Goal: Task Accomplishment & Management: Complete application form

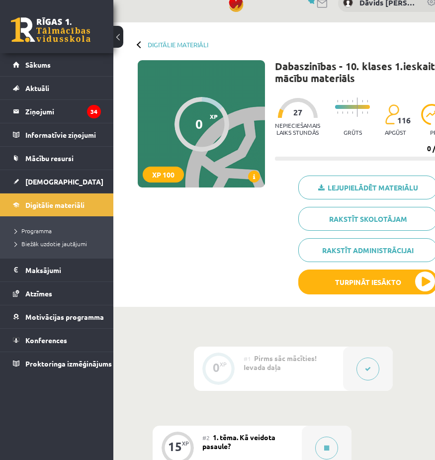
scroll to position [16, 40]
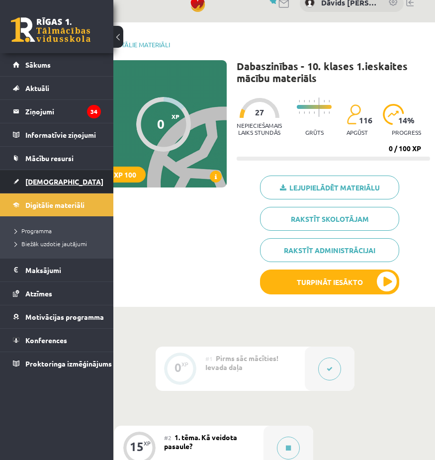
click at [81, 179] on link "[DEMOGRAPHIC_DATA]" at bounding box center [57, 181] width 88 height 23
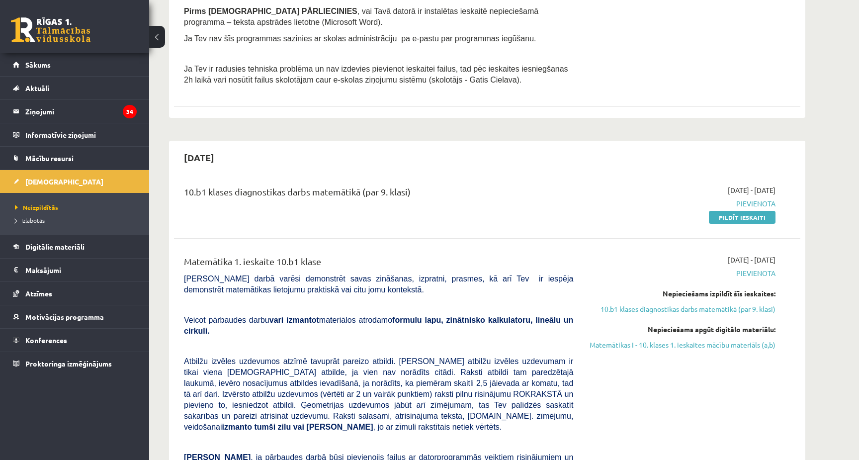
scroll to position [338, 0]
click at [728, 219] on link "Pildīt ieskaiti" at bounding box center [742, 216] width 67 height 13
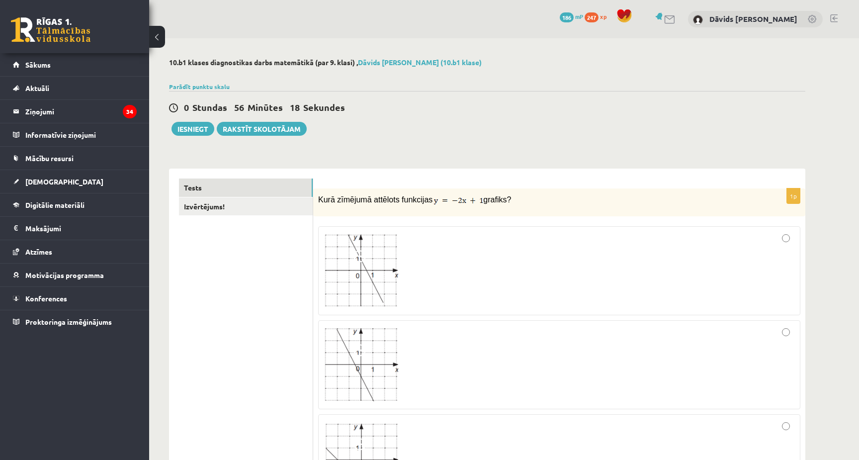
scroll to position [12, 0]
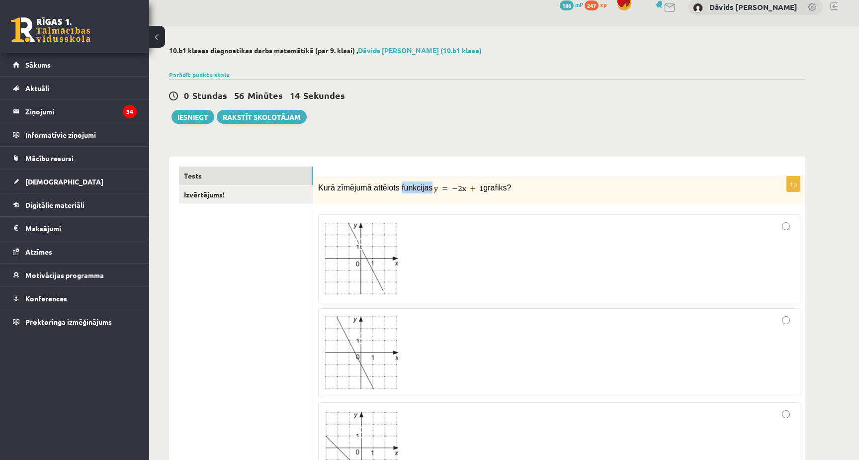
drag, startPoint x: 403, startPoint y: 188, endPoint x: 432, endPoint y: 191, distance: 29.5
click at [432, 191] on span "Kurā zīmējumā attēlots funkcijas" at bounding box center [375, 187] width 114 height 8
copy span "funkcijas"
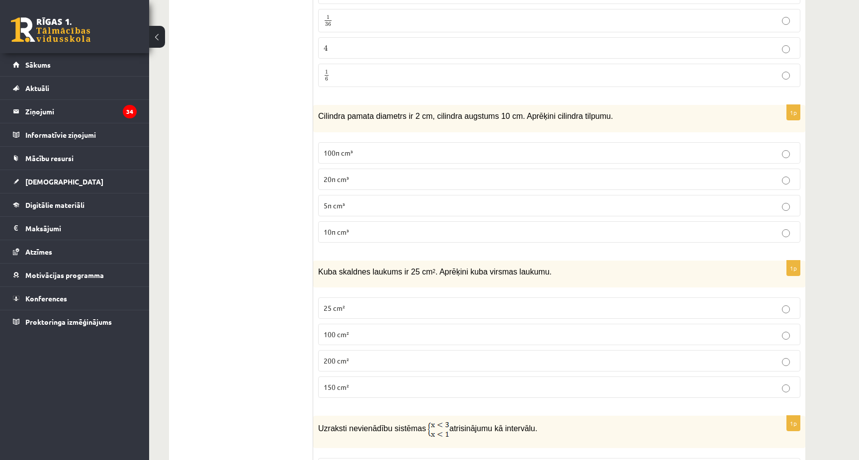
scroll to position [1319, 0]
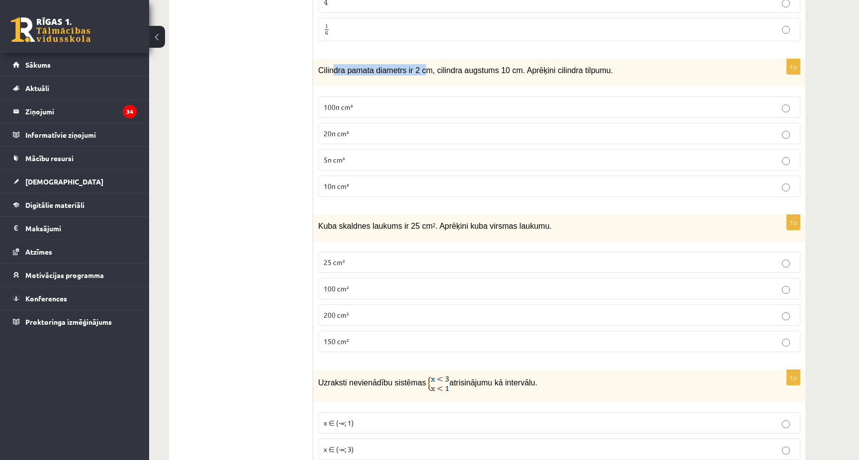
drag, startPoint x: 334, startPoint y: 67, endPoint x: 425, endPoint y: 67, distance: 91.4
click at [425, 67] on span "Cilindra pamata diametrs ir 2 cm, cilindra augstums 10 cm. Aprēķini cilindra ti…" at bounding box center [465, 70] width 295 height 8
click at [437, 70] on span "Cilindra pamata diametrs ir 2 cm, cilindra augstums 10 cm. Aprēķini cilindra ti…" at bounding box center [465, 70] width 295 height 8
drag, startPoint x: 439, startPoint y: 65, endPoint x: 523, endPoint y: 67, distance: 84.0
click at [523, 67] on span "Cilindra pamata diametrs ir 2 cm, cilindra augstums 10 cm. Aprēķini cilindra ti…" at bounding box center [465, 70] width 295 height 8
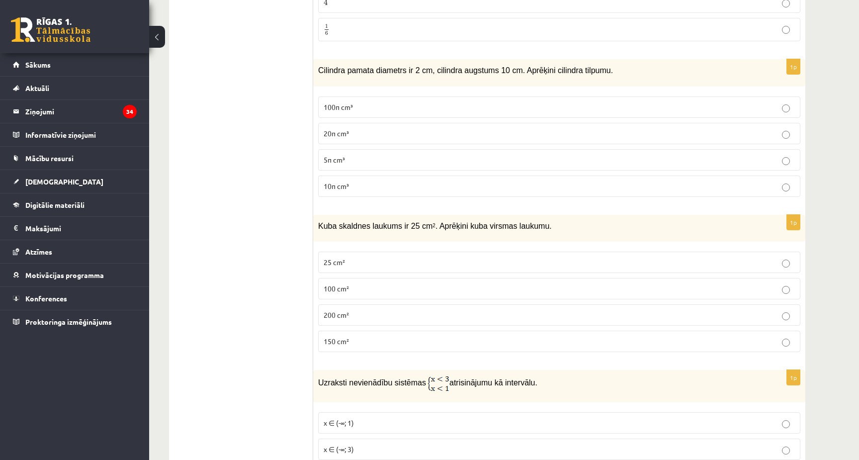
click at [535, 67] on span "Cilindra pamata diametrs ir 2 cm, cilindra augstums 10 cm. Aprēķini cilindra ti…" at bounding box center [465, 70] width 295 height 8
click at [384, 128] on p "20π cm³" at bounding box center [558, 133] width 471 height 10
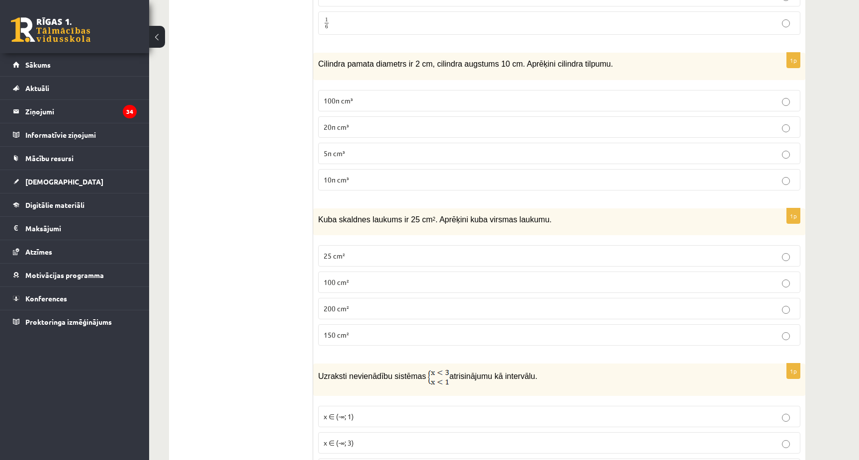
scroll to position [1332, 0]
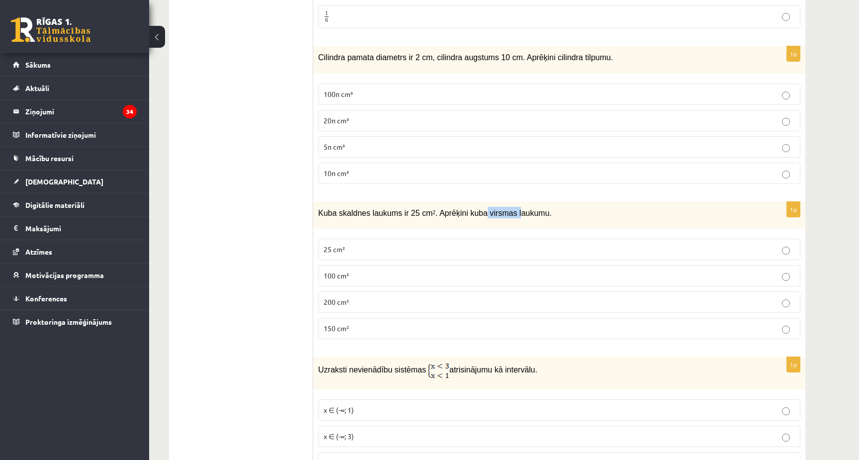
drag, startPoint x: 485, startPoint y: 212, endPoint x: 523, endPoint y: 206, distance: 37.7
click at [523, 209] on span "Kuba skaldnes laukums ir 25 cm 2 . Aprēķini kuba virsmas laukumu." at bounding box center [435, 213] width 234 height 8
click at [487, 212] on span "Kuba skaldnes laukums ir 25 cm 2 . Aprēķini kuba virsmas laukumu." at bounding box center [435, 213] width 234 height 8
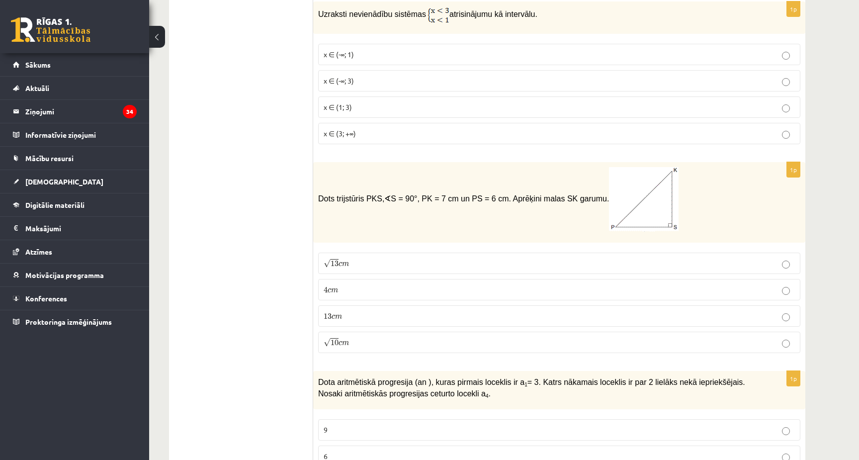
scroll to position [1695, 0]
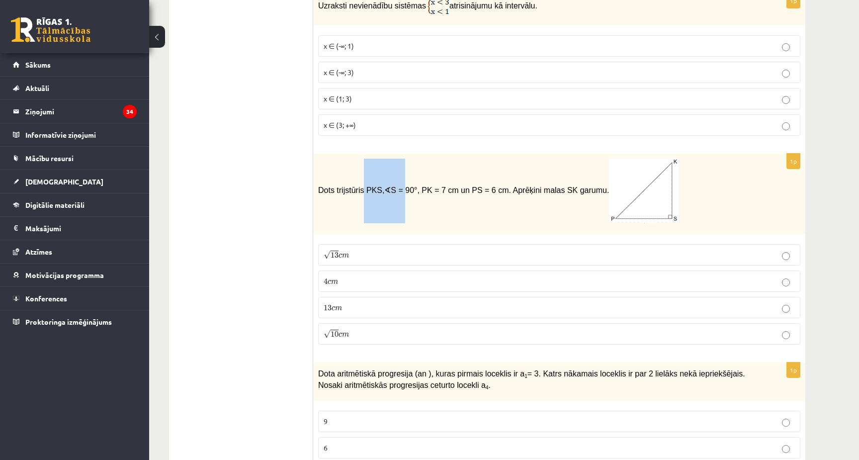
drag, startPoint x: 364, startPoint y: 188, endPoint x: 405, endPoint y: 188, distance: 41.2
click at [406, 188] on span "Dots trijstūris PKS, ∢ S = 90°, PK = 7 cm un PS = 6 cm. Aprēķini malas SK garum…" at bounding box center [498, 190] width 360 height 8
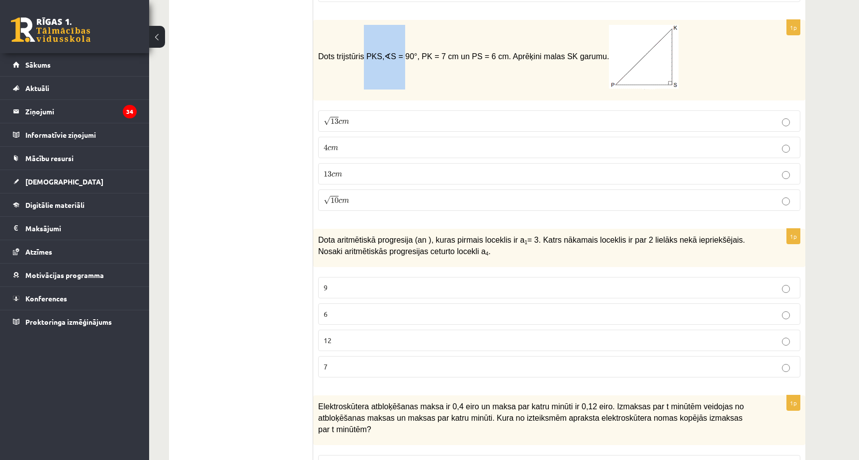
scroll to position [1827, 0]
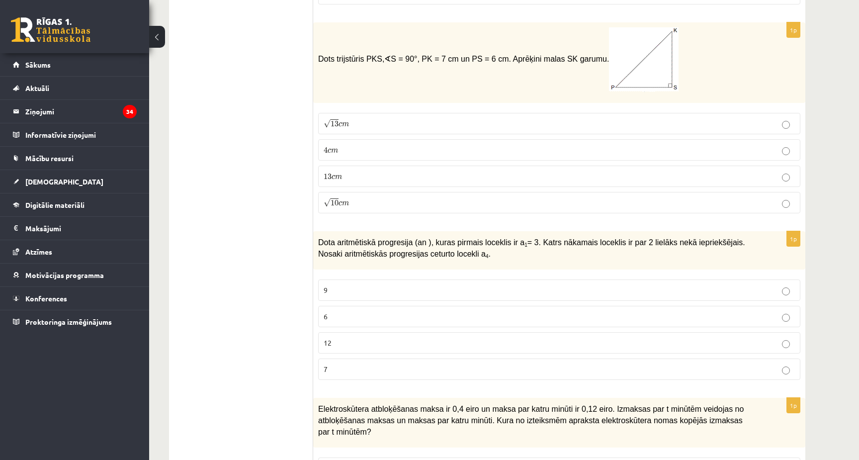
click at [361, 245] on p "Dota aritmētiskā progresija (an ), kuras pirmais loceklis ir a 1 = 3. Katrs nāk…" at bounding box center [534, 247] width 432 height 22
drag, startPoint x: 522, startPoint y: 237, endPoint x: 541, endPoint y: 236, distance: 18.9
click at [542, 237] on span "Dota aritmētiskā progresija (an ), kuras pirmais loceklis ir a 1 = 3. Katrs nāk…" at bounding box center [531, 247] width 427 height 20
click at [555, 238] on span "Dota aritmētiskā progresija (an ), kuras pirmais loceklis ir a 1 = 3. Katrs nāk…" at bounding box center [531, 247] width 427 height 20
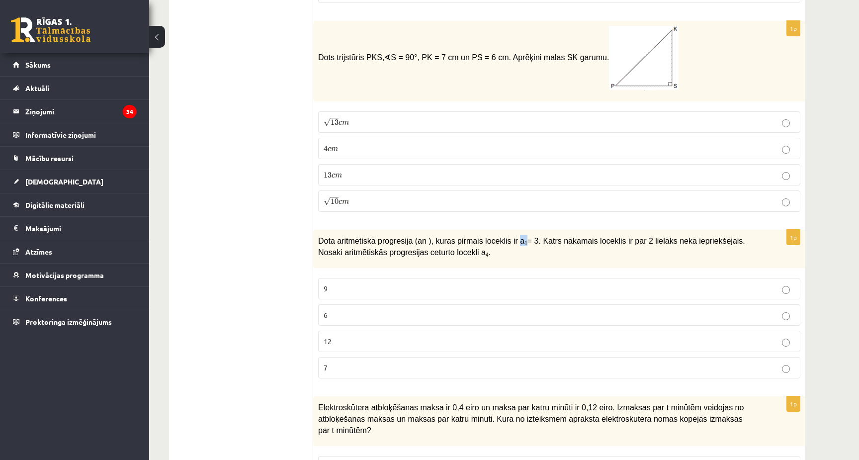
drag, startPoint x: 520, startPoint y: 240, endPoint x: 528, endPoint y: 240, distance: 7.5
click at [528, 240] on span "Dota aritmētiskā progresija (an ), kuras pirmais loceklis ir a 1 = 3. Katrs nāk…" at bounding box center [531, 247] width 427 height 20
click at [535, 240] on span "Dota aritmētiskā progresija (an ), kuras pirmais loceklis ir a 1 = 3. Katrs nāk…" at bounding box center [531, 247] width 427 height 20
click at [428, 285] on p "9" at bounding box center [558, 288] width 471 height 10
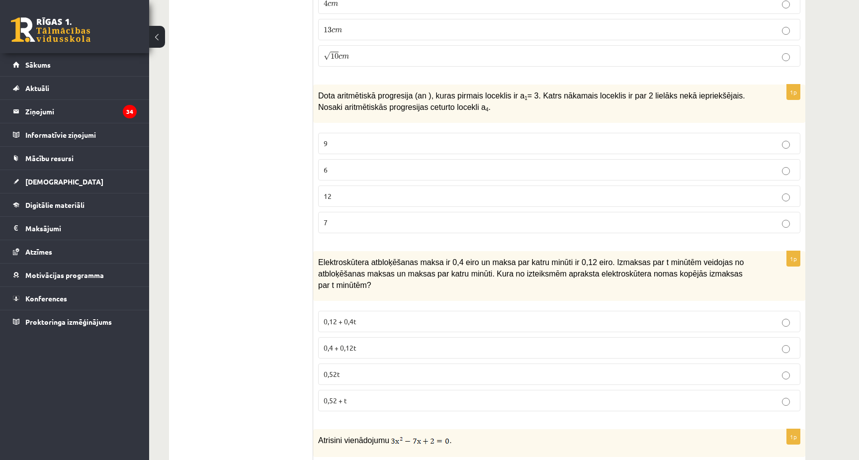
scroll to position [1977, 0]
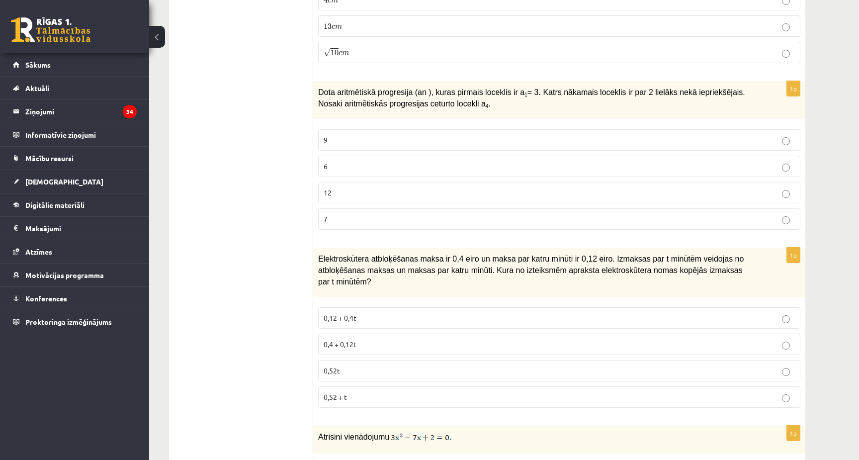
click at [378, 340] on p "0,4 + 0,12t" at bounding box center [558, 344] width 471 height 10
click at [387, 317] on p "0,12 + 0,4t" at bounding box center [558, 318] width 471 height 10
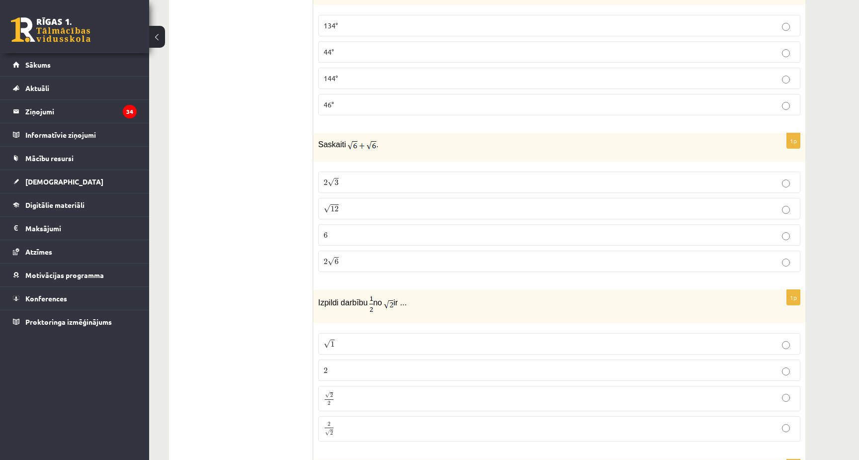
scroll to position [2637, 0]
click at [366, 258] on p "2 √ 6 2 6" at bounding box center [558, 259] width 471 height 10
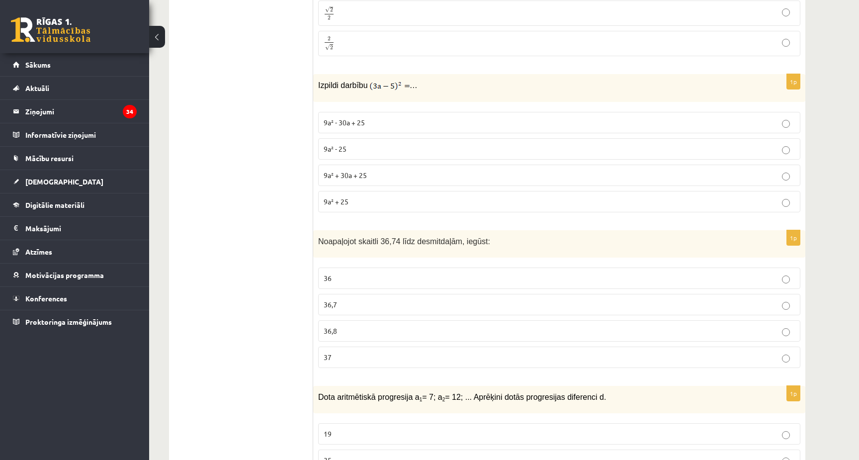
scroll to position [3018, 0]
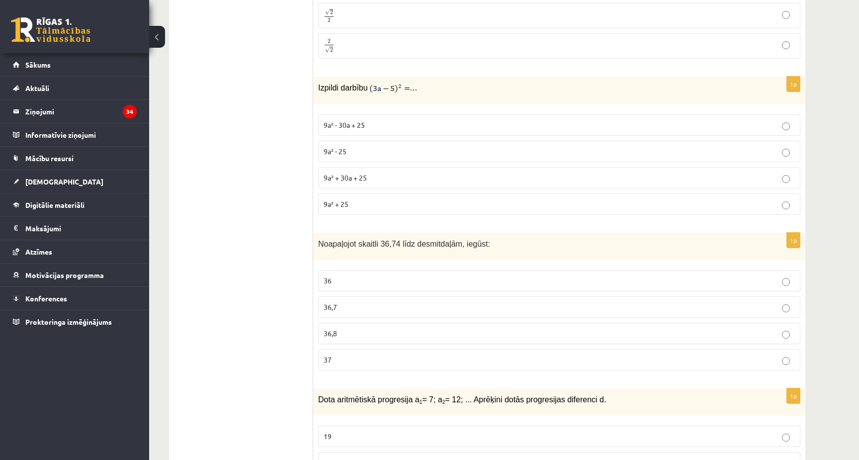
click at [352, 330] on p "36,8" at bounding box center [558, 333] width 471 height 10
click at [358, 302] on p "36,7" at bounding box center [558, 307] width 471 height 10
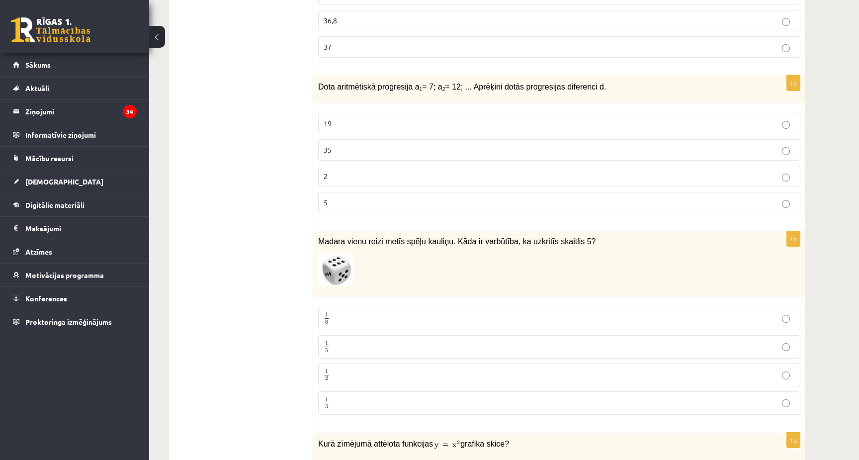
scroll to position [3331, 0]
click at [344, 317] on p "1 6 1 6" at bounding box center [558, 318] width 471 height 12
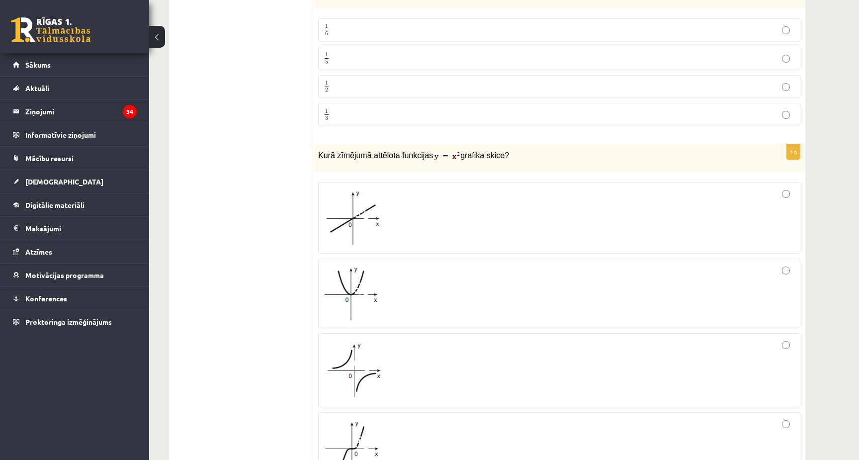
scroll to position [3623, 0]
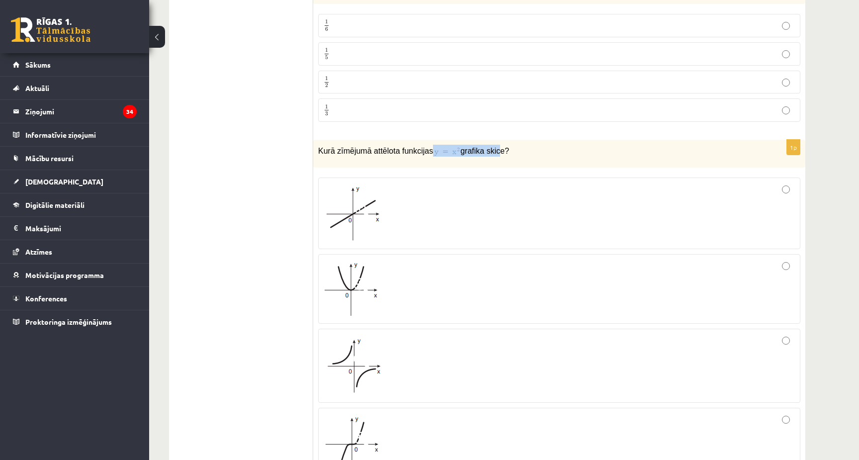
drag, startPoint x: 436, startPoint y: 148, endPoint x: 503, endPoint y: 150, distance: 67.1
click at [503, 150] on p "Kurā zīmējumā attēlota funkcijas grafika skice?" at bounding box center [534, 151] width 432 height 12
drag, startPoint x: 402, startPoint y: 147, endPoint x: 507, endPoint y: 147, distance: 104.4
click at [508, 147] on p "Kurā zīmējumā attēlota funkcijas grafika skice?" at bounding box center [534, 151] width 432 height 12
click at [529, 145] on p "Kurā zīmējumā attēlota funkcijas grafika skice?" at bounding box center [534, 151] width 432 height 12
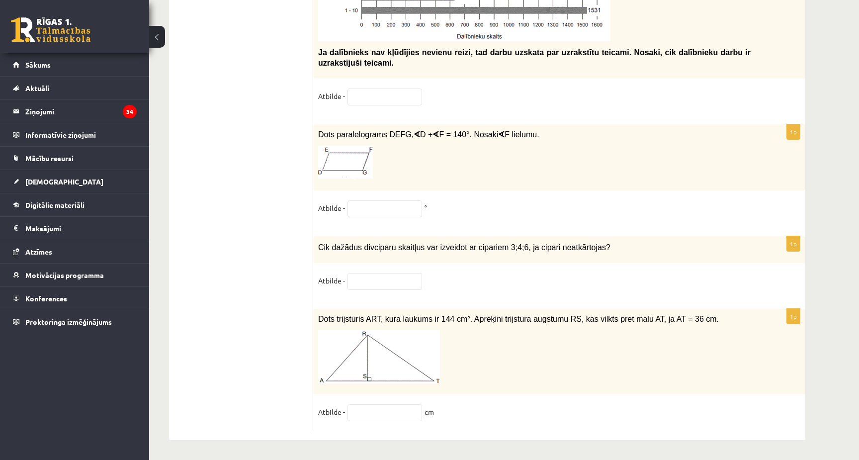
scroll to position [5023, 0]
click at [372, 279] on input "text" at bounding box center [384, 281] width 75 height 17
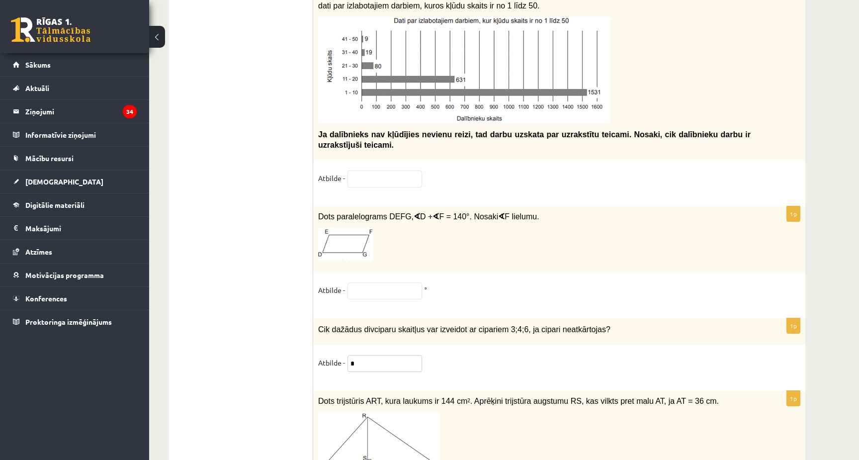
scroll to position [4931, 0]
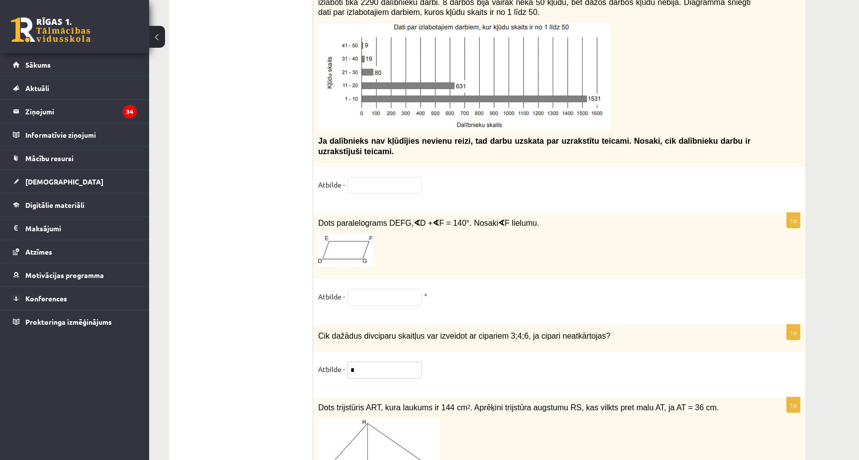
type input "*"
click at [376, 300] on input "text" at bounding box center [384, 297] width 75 height 17
type input "*"
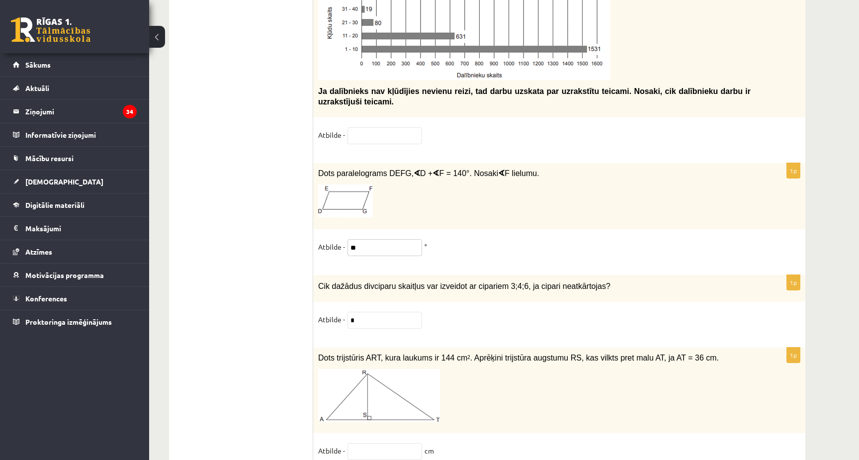
scroll to position [5023, 0]
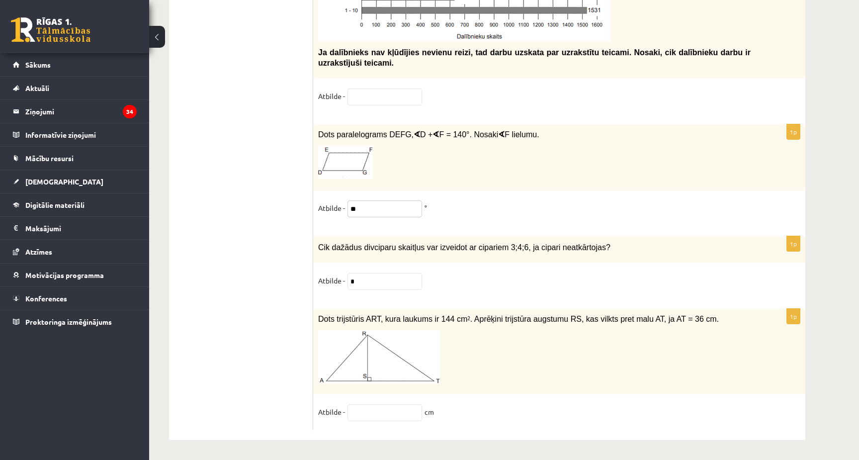
type input "**"
drag, startPoint x: 440, startPoint y: 318, endPoint x: 470, endPoint y: 320, distance: 29.4
click at [470, 320] on span "Dots trijstūris ART, kura laukums ir 144 cm 2 . Aprēķini trijstūra augstumu RS,…" at bounding box center [518, 319] width 401 height 8
click at [465, 351] on p at bounding box center [534, 356] width 432 height 53
click at [380, 412] on input "text" at bounding box center [384, 412] width 75 height 17
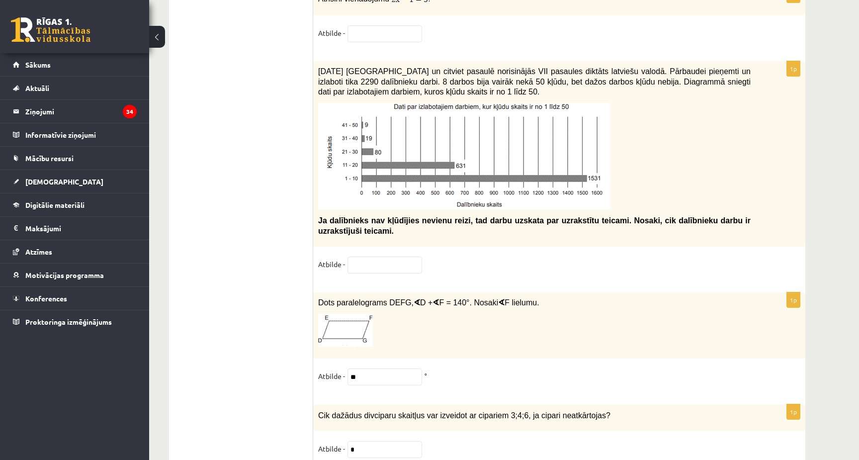
scroll to position [4841, 0]
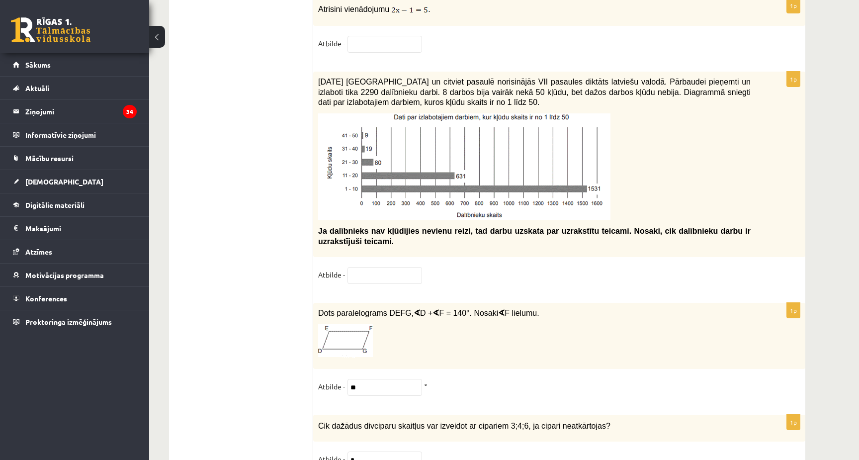
type input "*"
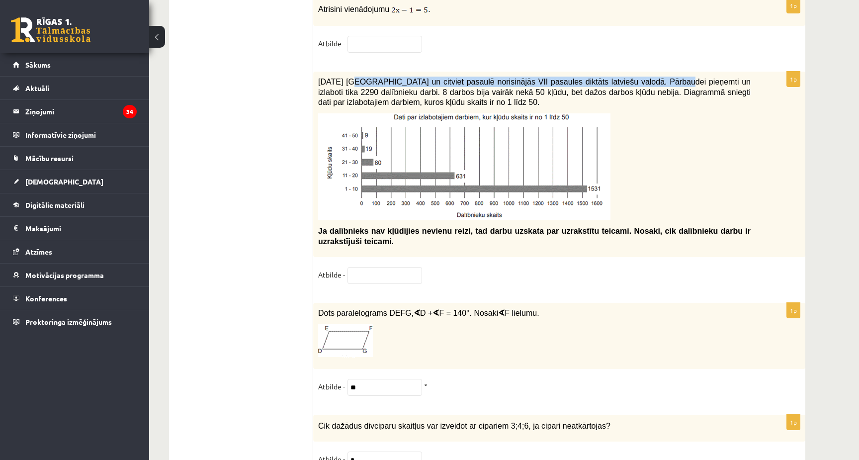
drag, startPoint x: 352, startPoint y: 82, endPoint x: 668, endPoint y: 82, distance: 315.5
click at [668, 82] on span "2021. gada 27. novembrī Latvijā un citviet pasaulē norisinājās VII pasaules dik…" at bounding box center [534, 92] width 432 height 29
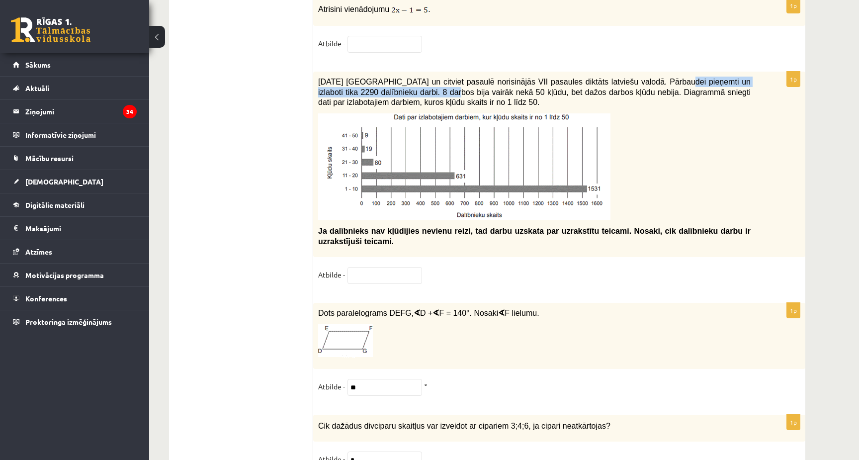
drag, startPoint x: 667, startPoint y: 84, endPoint x: 438, endPoint y: 91, distance: 228.7
click at [438, 91] on span "2021. gada 27. novembrī Latvijā un citviet pasaulē norisinājās VII pasaules dik…" at bounding box center [534, 92] width 432 height 29
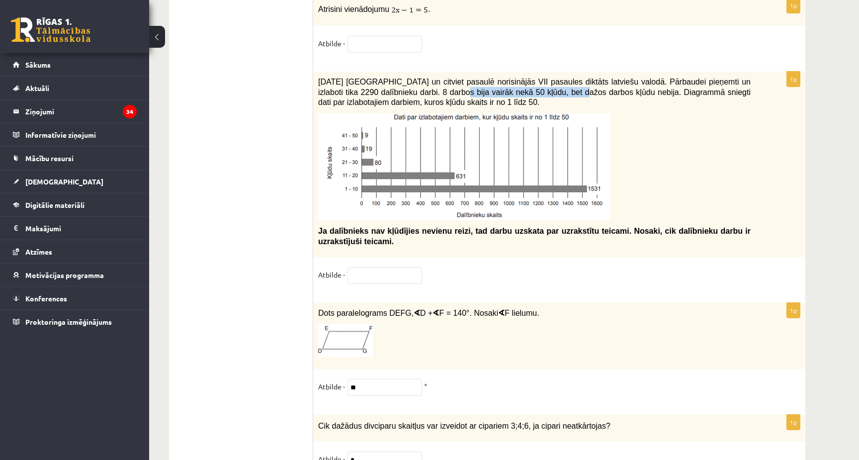
drag, startPoint x: 443, startPoint y: 92, endPoint x: 567, endPoint y: 89, distance: 123.8
click at [567, 89] on span "2021. gada 27. novembrī Latvijā un citviet pasaulē norisinājās VII pasaules dik…" at bounding box center [534, 92] width 432 height 29
drag, startPoint x: 568, startPoint y: 90, endPoint x: 681, endPoint y: 90, distance: 112.3
click at [681, 90] on span "2021. gada 27. novembrī Latvijā un citviet pasaulē norisinājās VII pasaules dik…" at bounding box center [534, 92] width 432 height 29
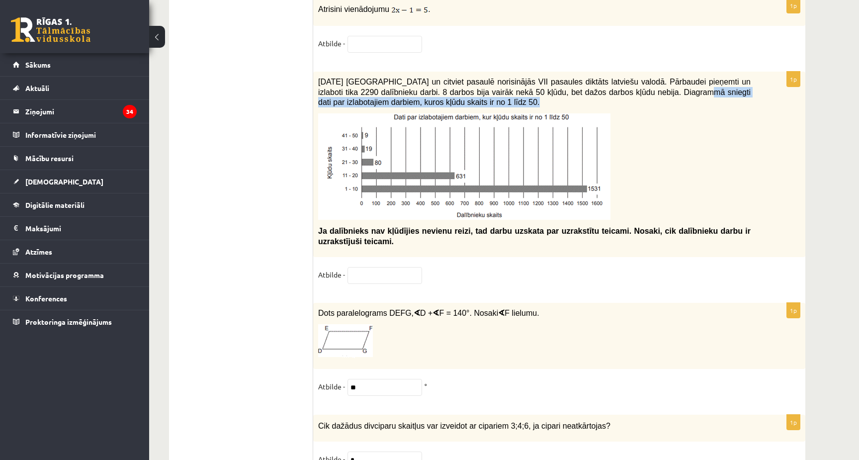
drag, startPoint x: 685, startPoint y: 91, endPoint x: 534, endPoint y: 108, distance: 152.1
click at [535, 108] on div "2021. gada 27. novembrī Latvijā un citviet pasaulē norisinājās VII pasaules dik…" at bounding box center [559, 164] width 492 height 185
click at [444, 233] on span "Ja dalībnieks nav kļūdījies nevienu reizi, tad darbu uzskata par uzrakstītu tei…" at bounding box center [534, 236] width 432 height 19
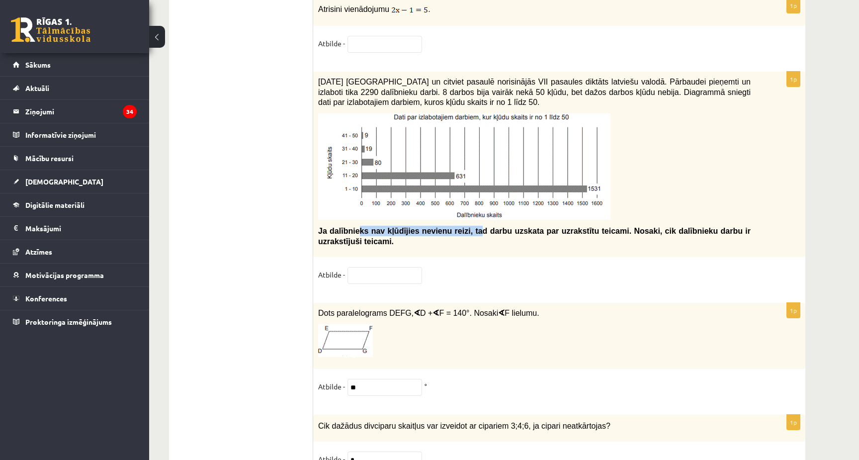
drag, startPoint x: 362, startPoint y: 231, endPoint x: 485, endPoint y: 232, distance: 122.7
click at [485, 232] on span "Ja dalībnieks nav kļūdījies nevienu reizi, tad darbu uzskata par uzrakstītu tei…" at bounding box center [534, 236] width 432 height 19
click at [569, 231] on span "Ja dalībnieks nav kļūdījies nevienu reizi, tad darbu uzskata par uzrakstītu tei…" at bounding box center [534, 236] width 432 height 19
drag, startPoint x: 635, startPoint y: 228, endPoint x: 491, endPoint y: 232, distance: 143.7
click at [491, 232] on span "Ja dalībnieks nav kļūdījies nevienu reizi, tad darbu uzskata par uzrakstītu tei…" at bounding box center [534, 236] width 432 height 19
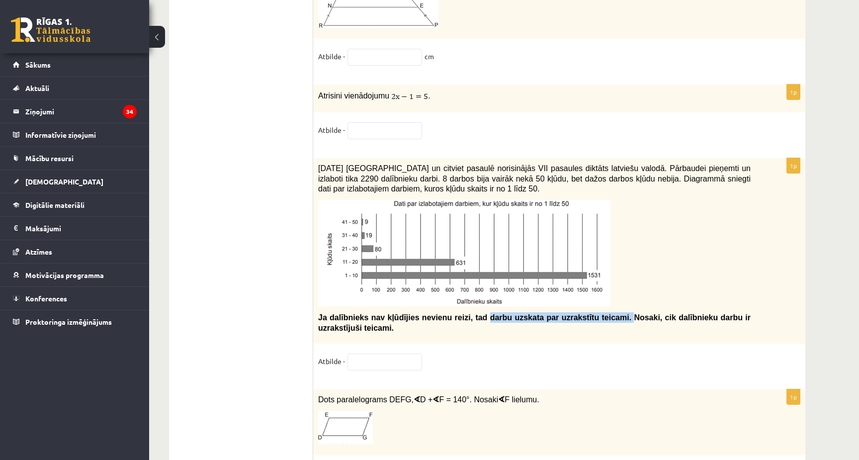
scroll to position [4753, 0]
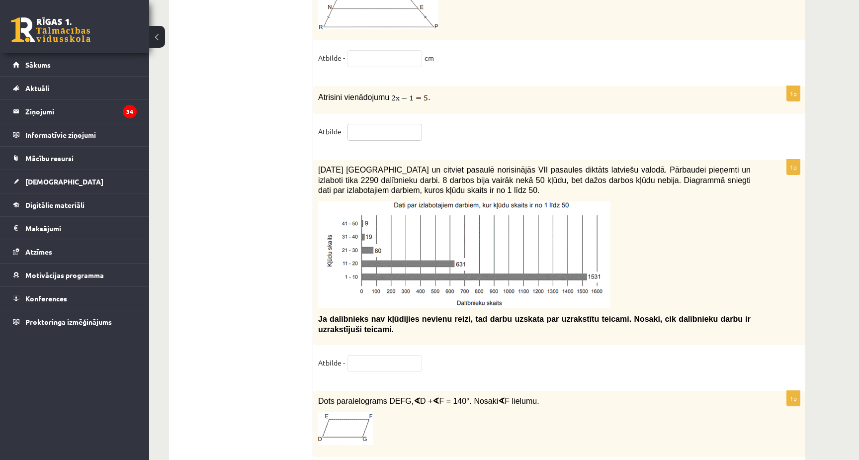
click at [394, 130] on input "text" at bounding box center [384, 132] width 75 height 17
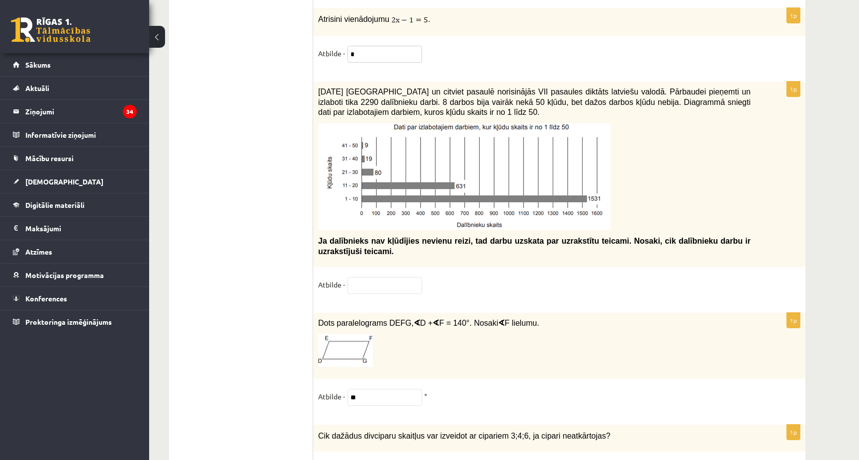
scroll to position [4840, 0]
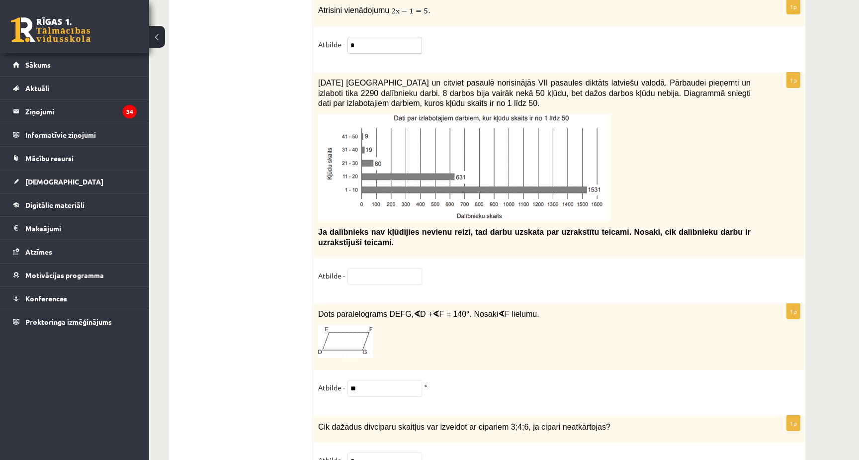
type input "*"
click at [415, 273] on input "text" at bounding box center [384, 276] width 75 height 17
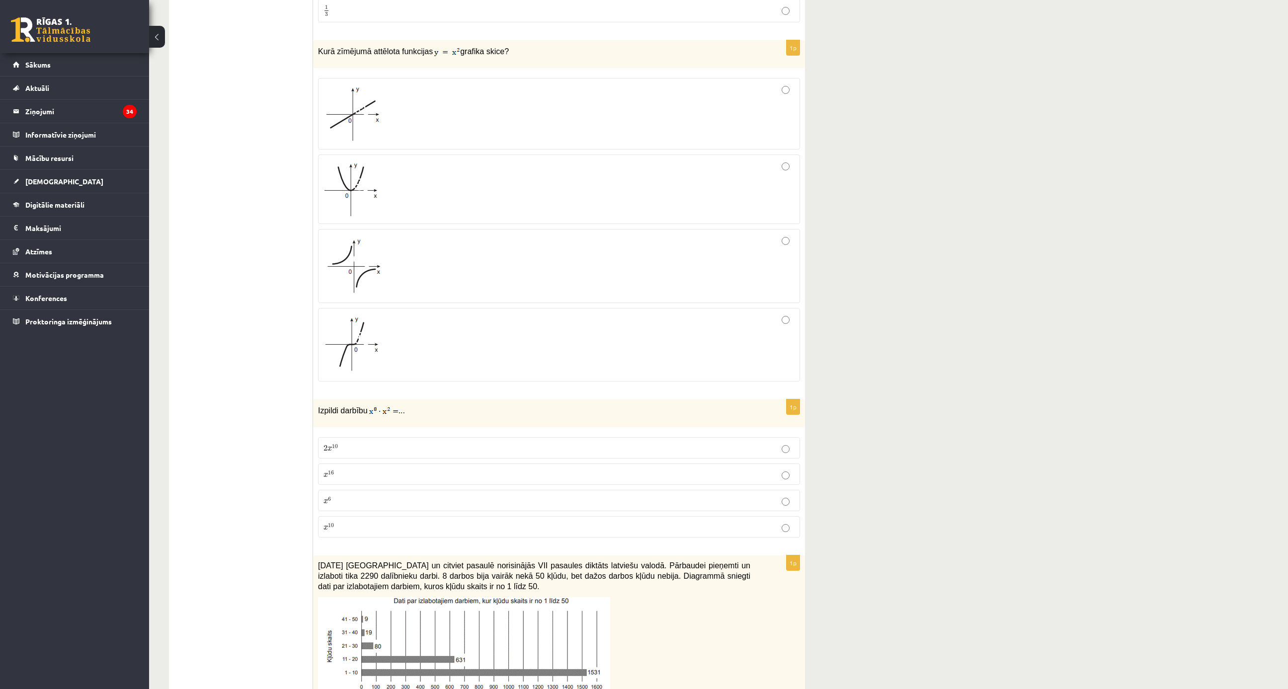
scroll to position [3721, 0]
click at [384, 444] on p "2 x 10 2 x 10" at bounding box center [558, 449] width 471 height 10
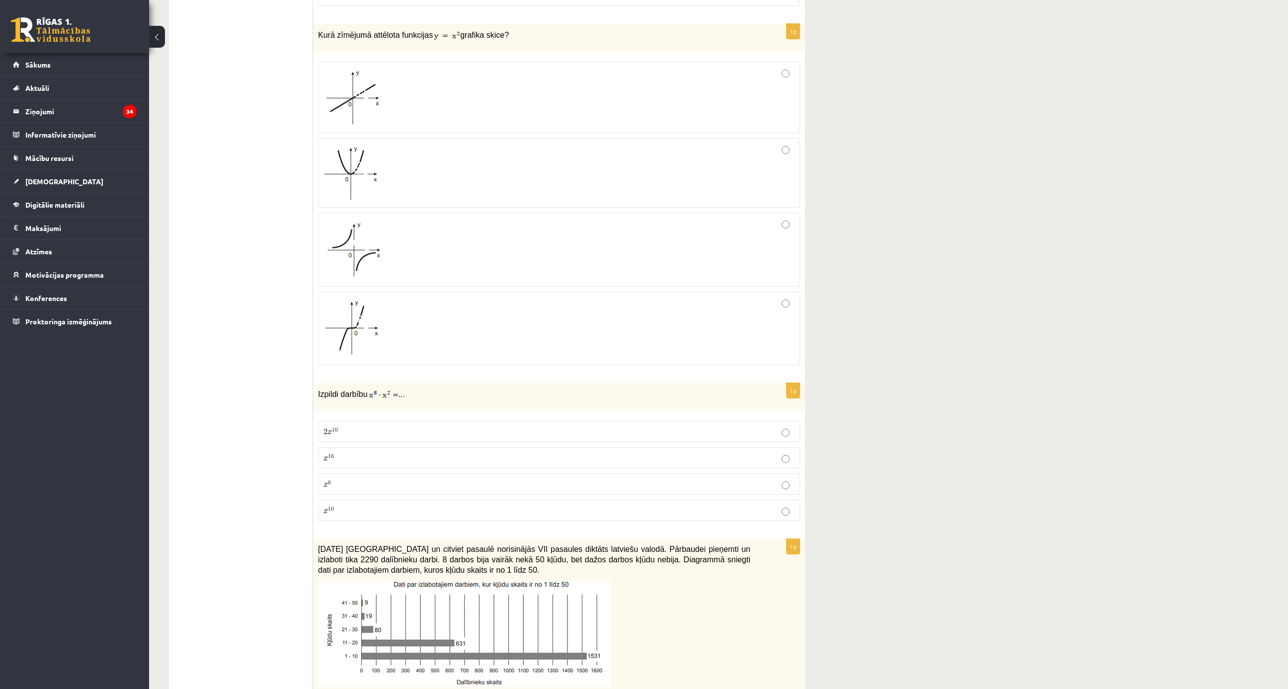
scroll to position [3738, 0]
click at [379, 222] on img at bounding box center [352, 251] width 58 height 58
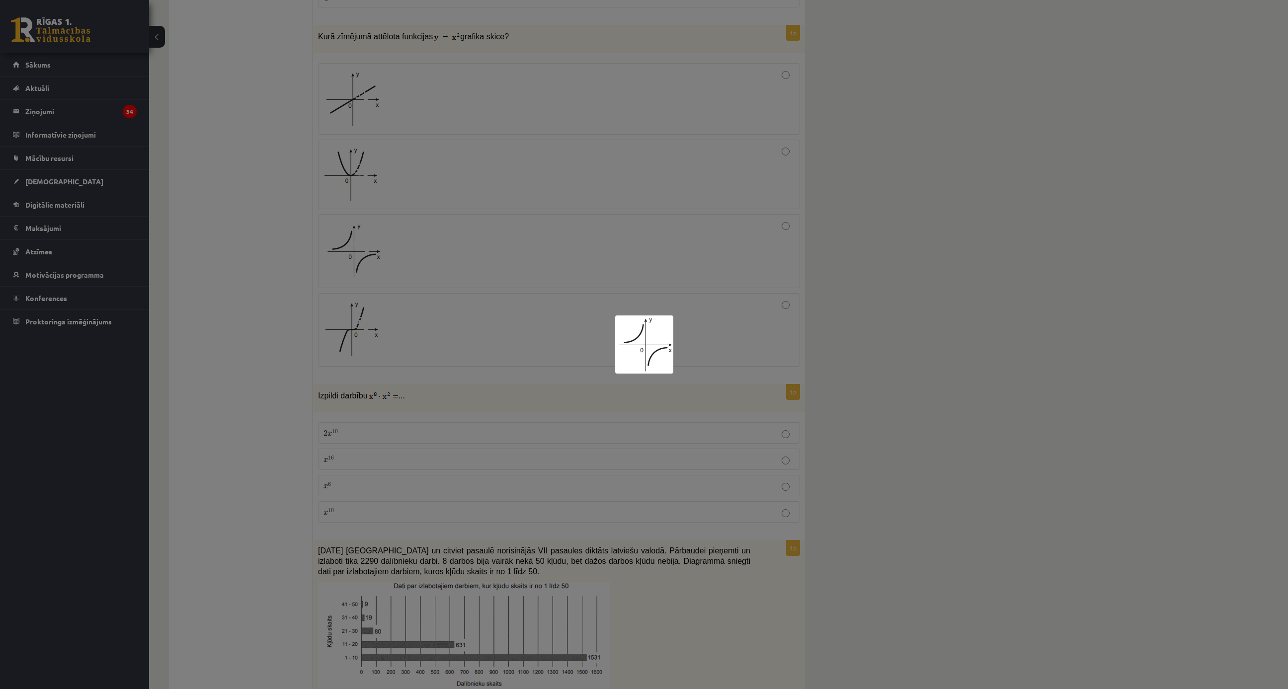
click at [600, 281] on div at bounding box center [644, 344] width 1288 height 689
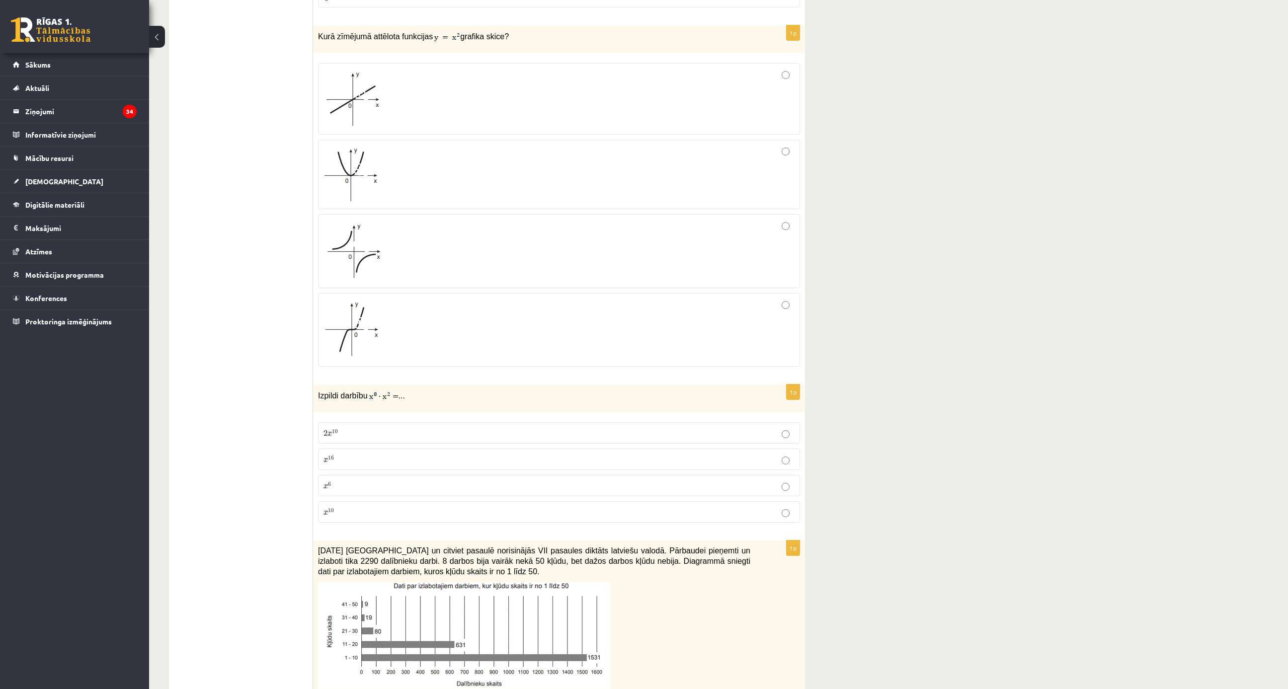
click at [784, 220] on div at bounding box center [558, 251] width 471 height 63
click at [349, 459] on p "x 10 x 10" at bounding box center [558, 512] width 471 height 10
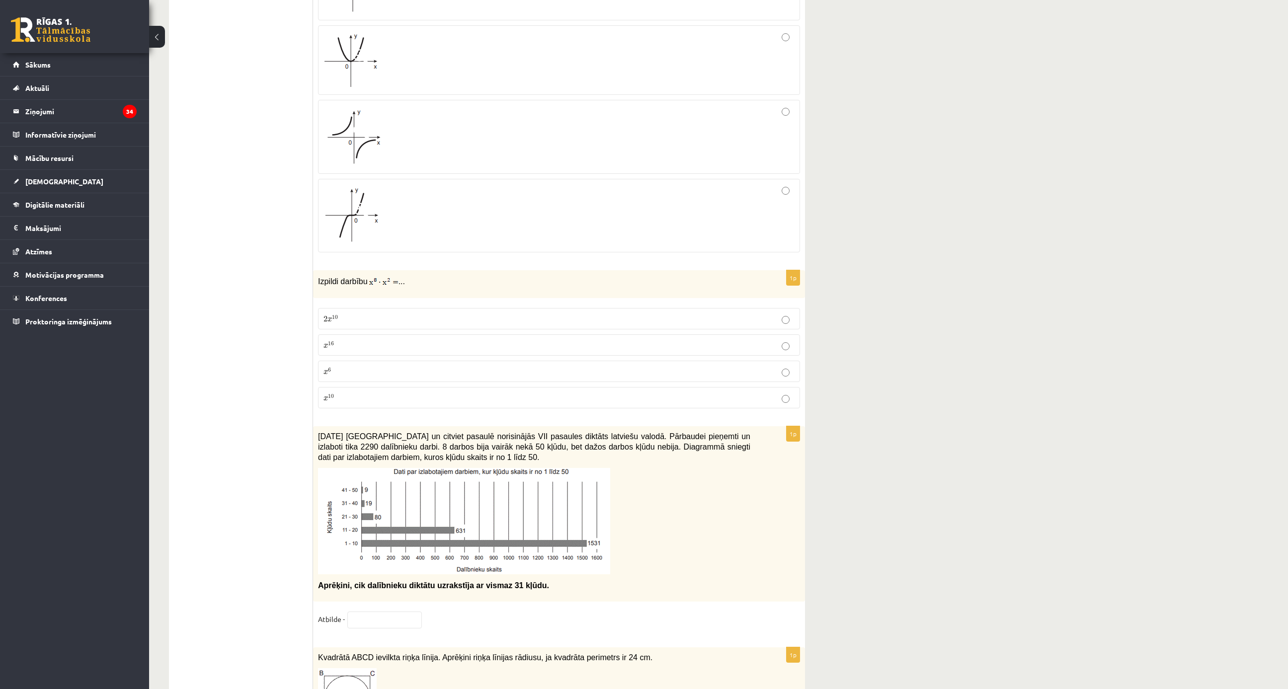
scroll to position [3853, 0]
click at [375, 459] on input "text" at bounding box center [384, 619] width 75 height 17
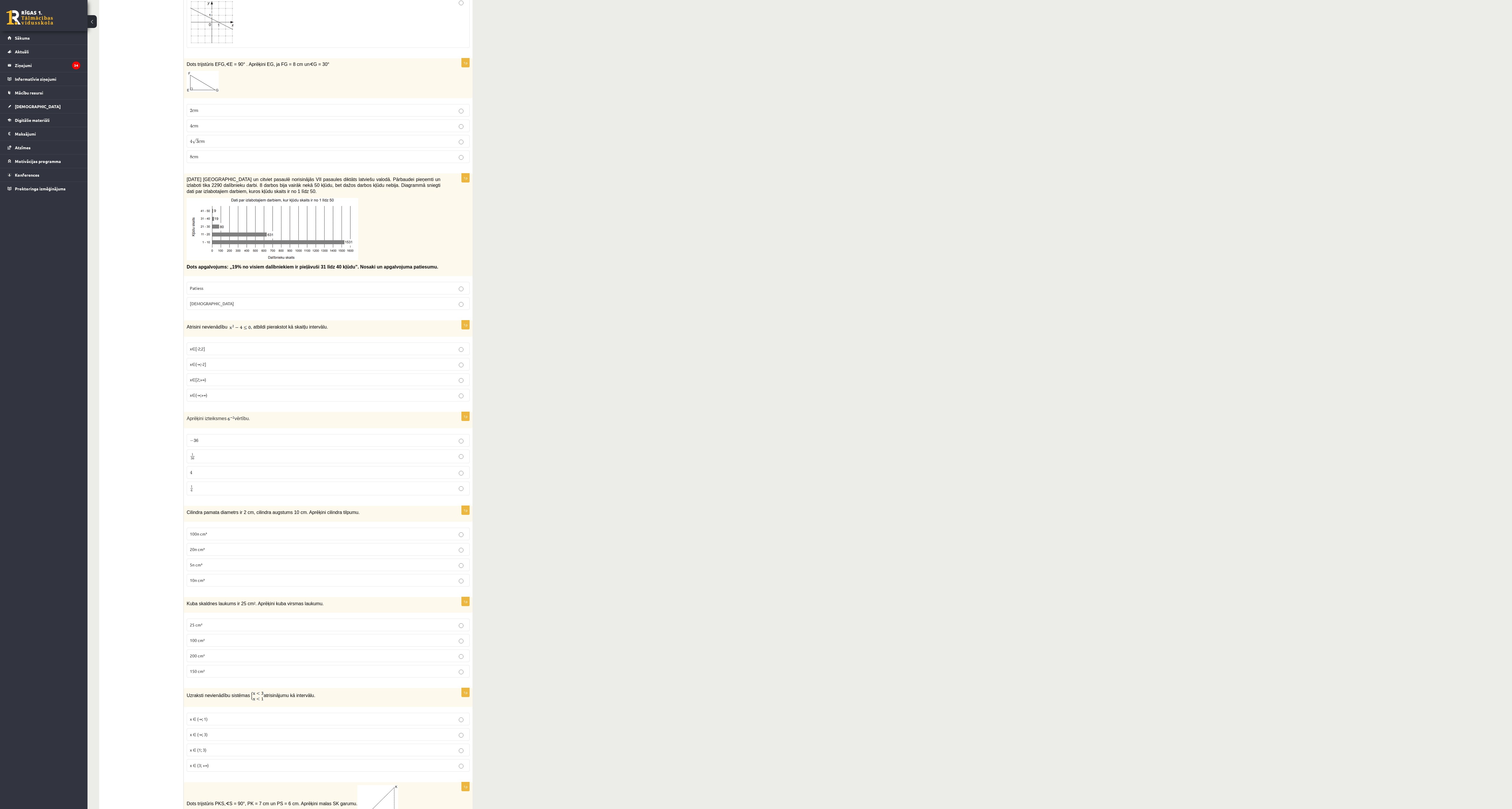
scroll to position [302, 0]
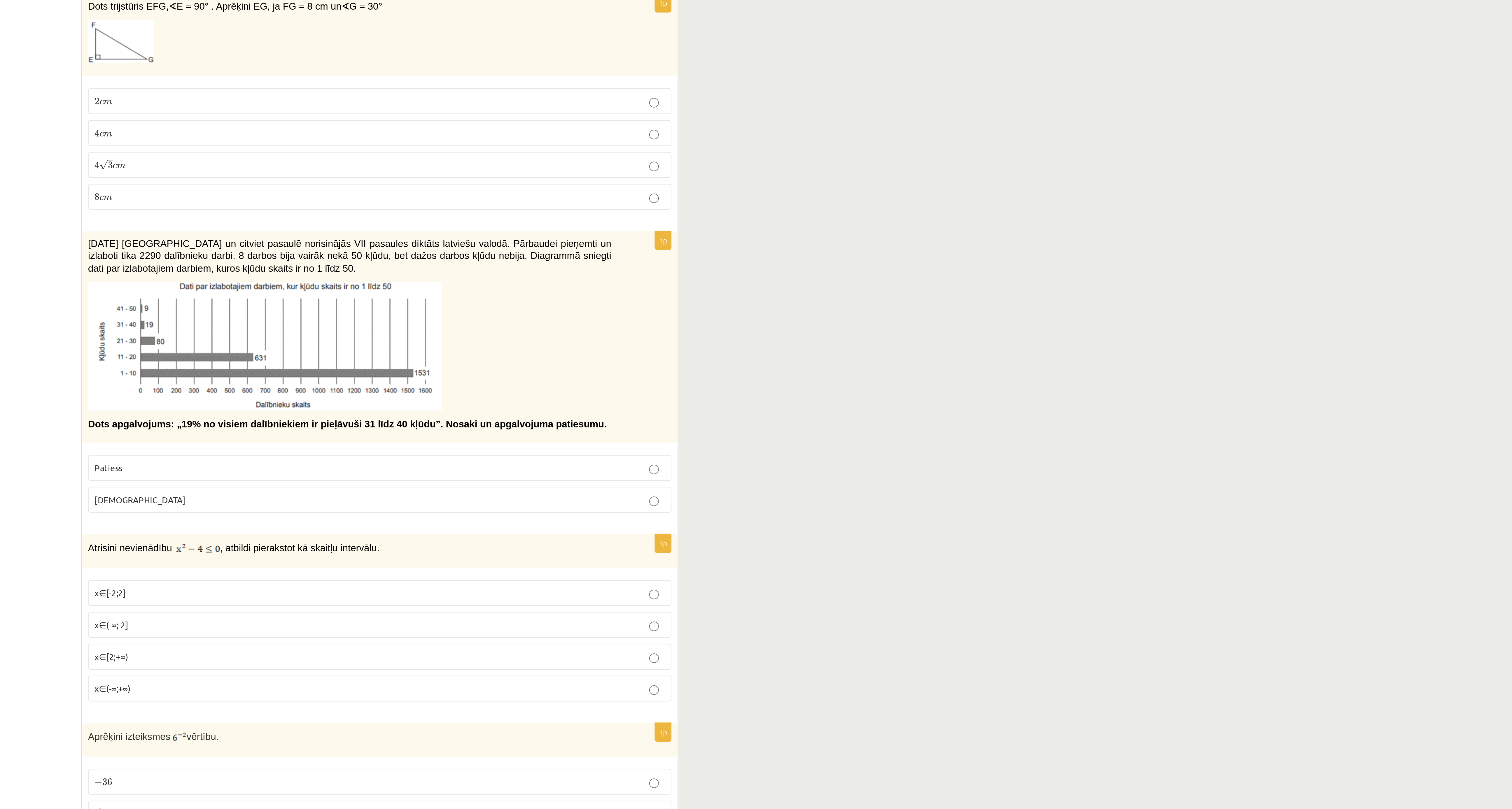
type input "**"
click at [218, 269] on p "Aplams" at bounding box center [328, 304] width 276 height 6
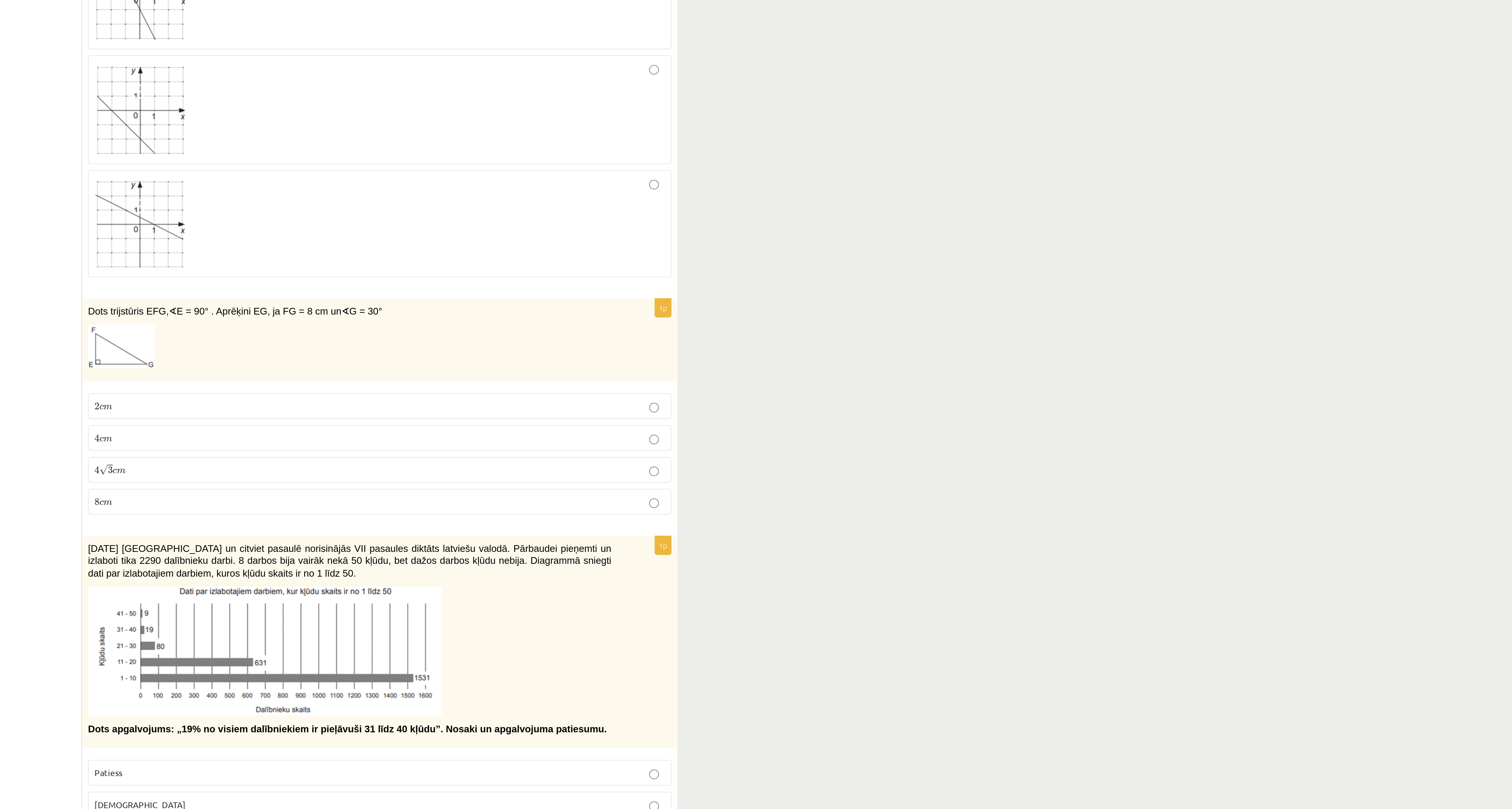
scroll to position [215, 0]
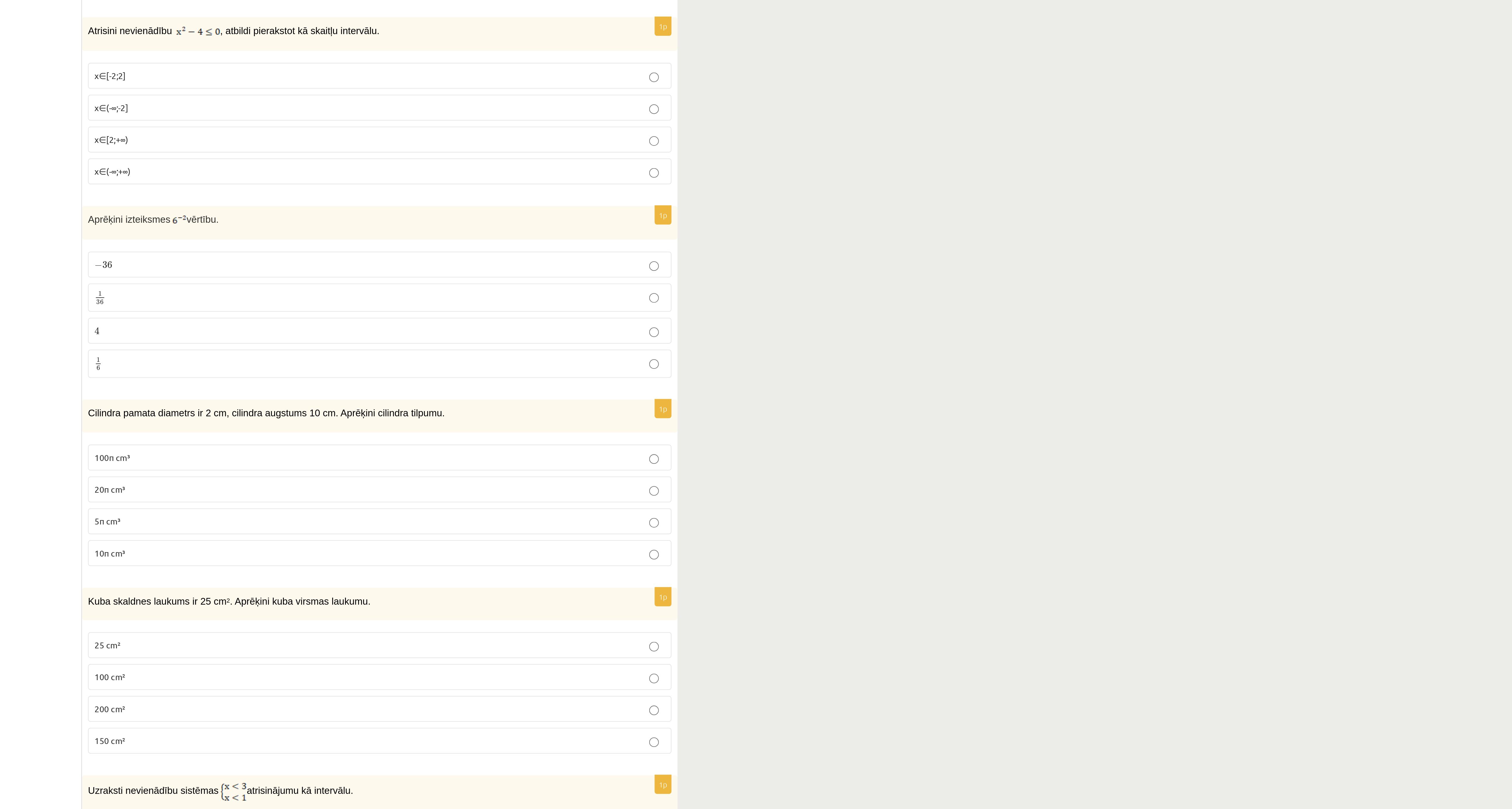
click at [212, 269] on p "10π cm³" at bounding box center [328, 667] width 276 height 6
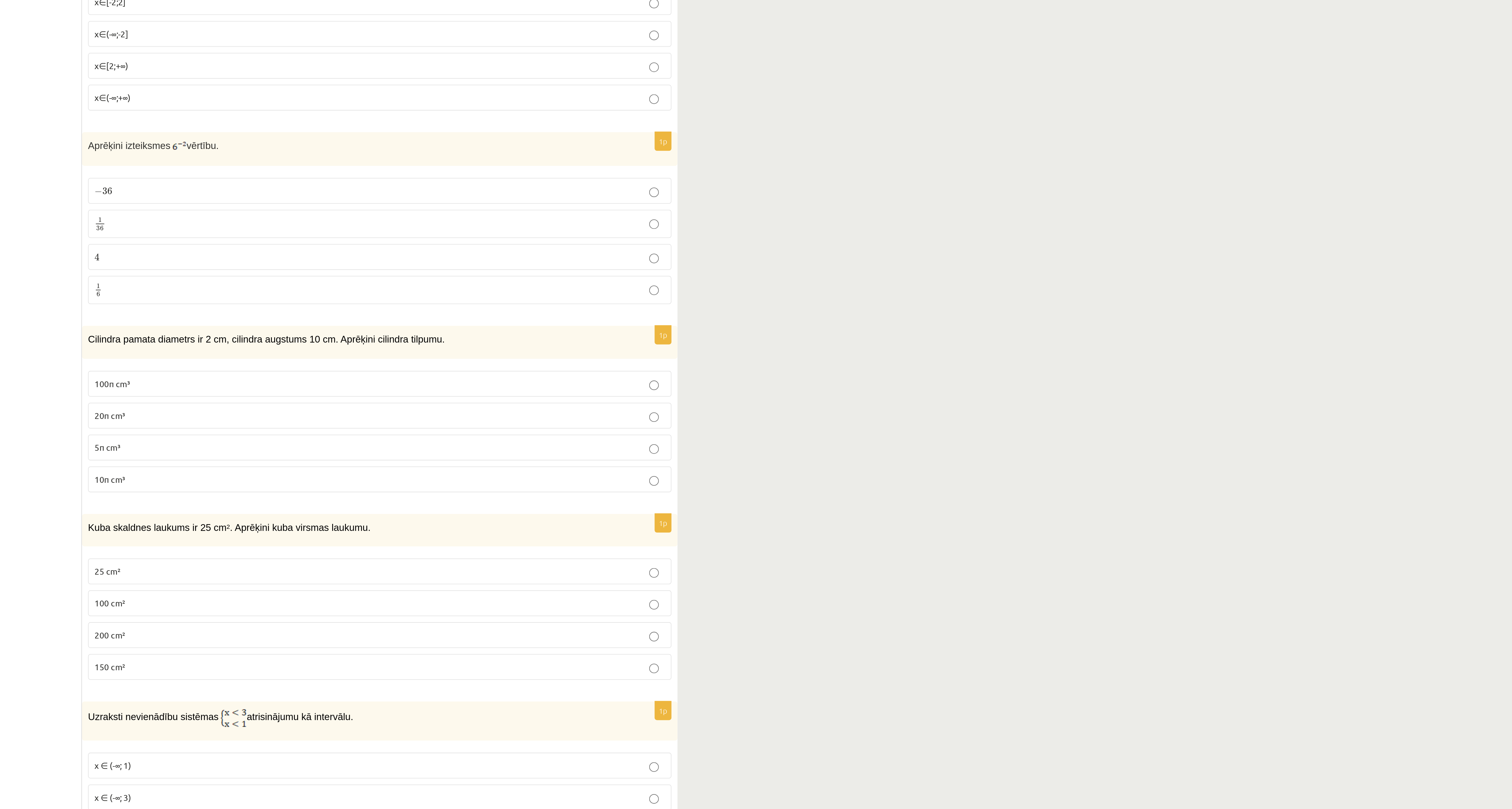
scroll to position [235, 0]
click at [212, 269] on p "150 cm²" at bounding box center [328, 739] width 276 height 6
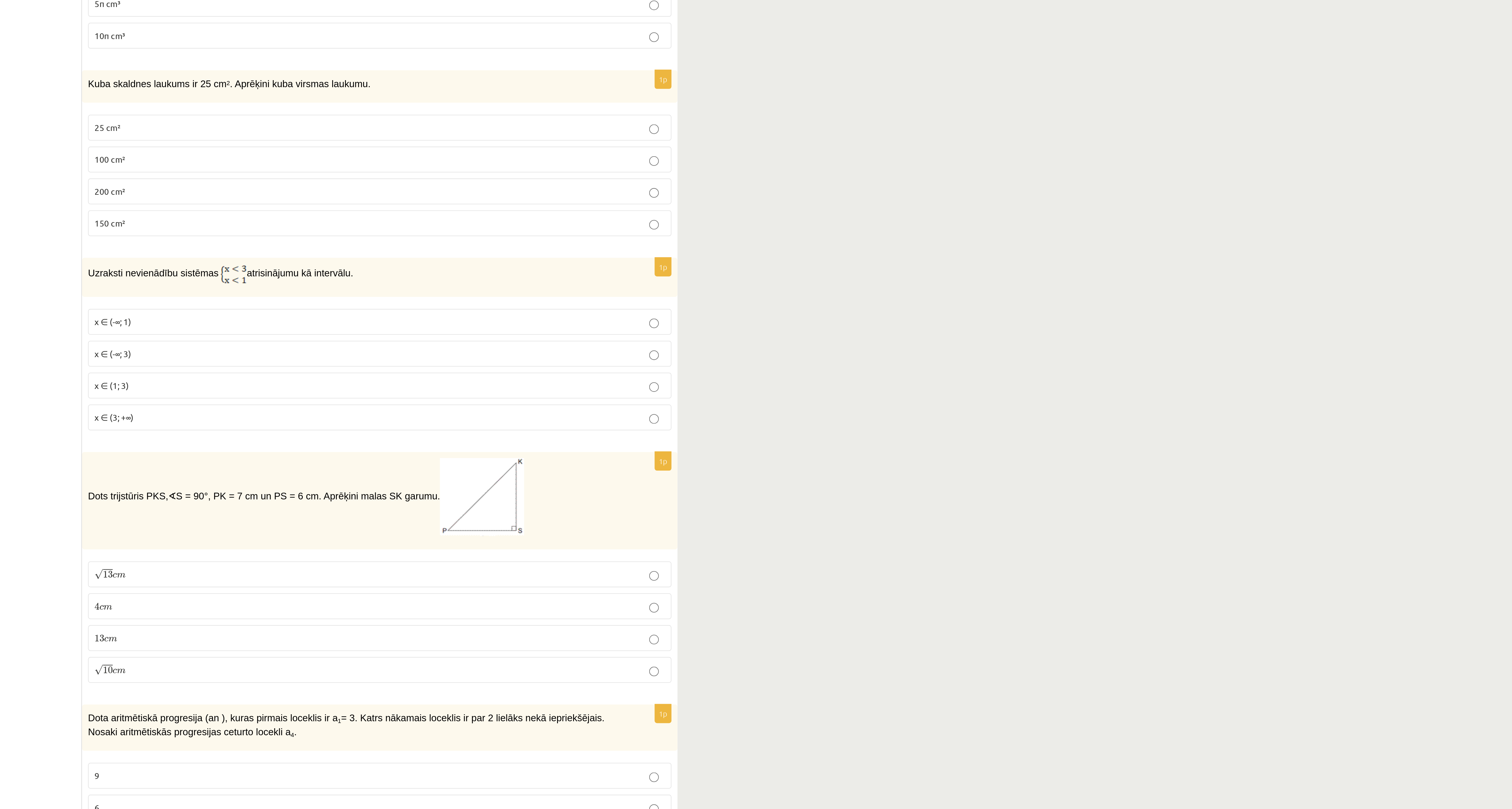
scroll to position [458, 0]
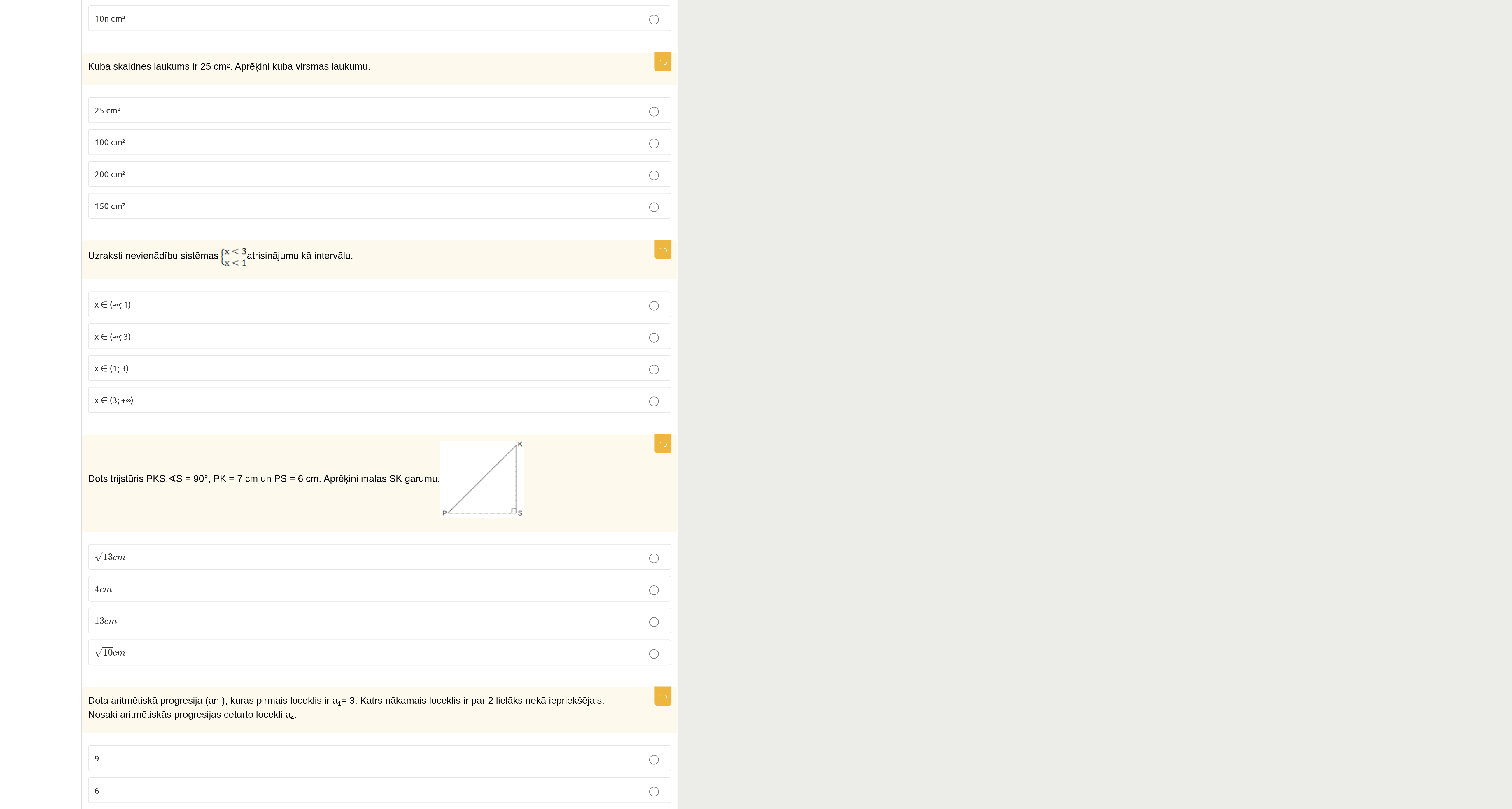
click at [210, 269] on p "4 c m 4 c m" at bounding box center [328, 702] width 276 height 6
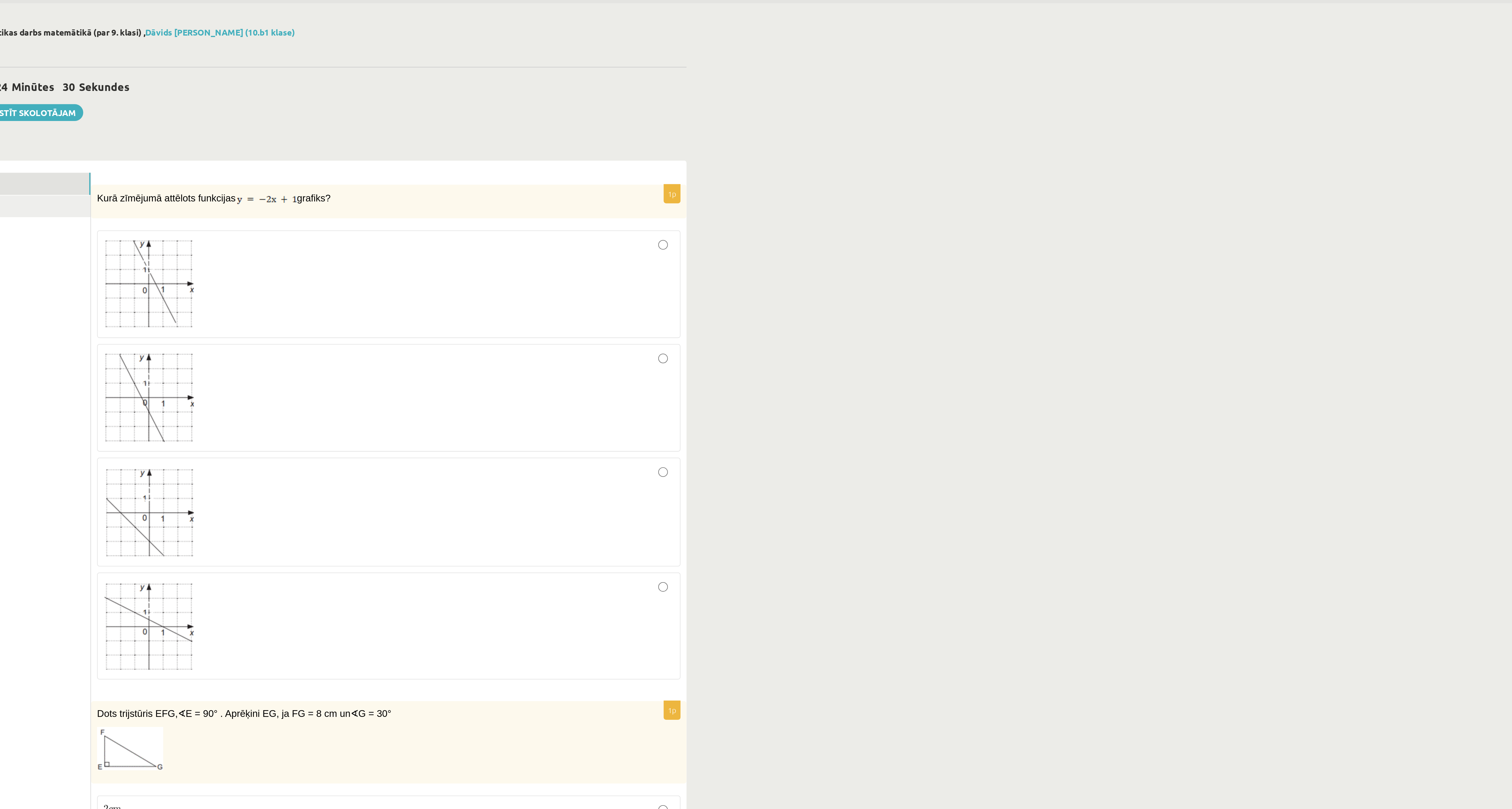
scroll to position [21, 0]
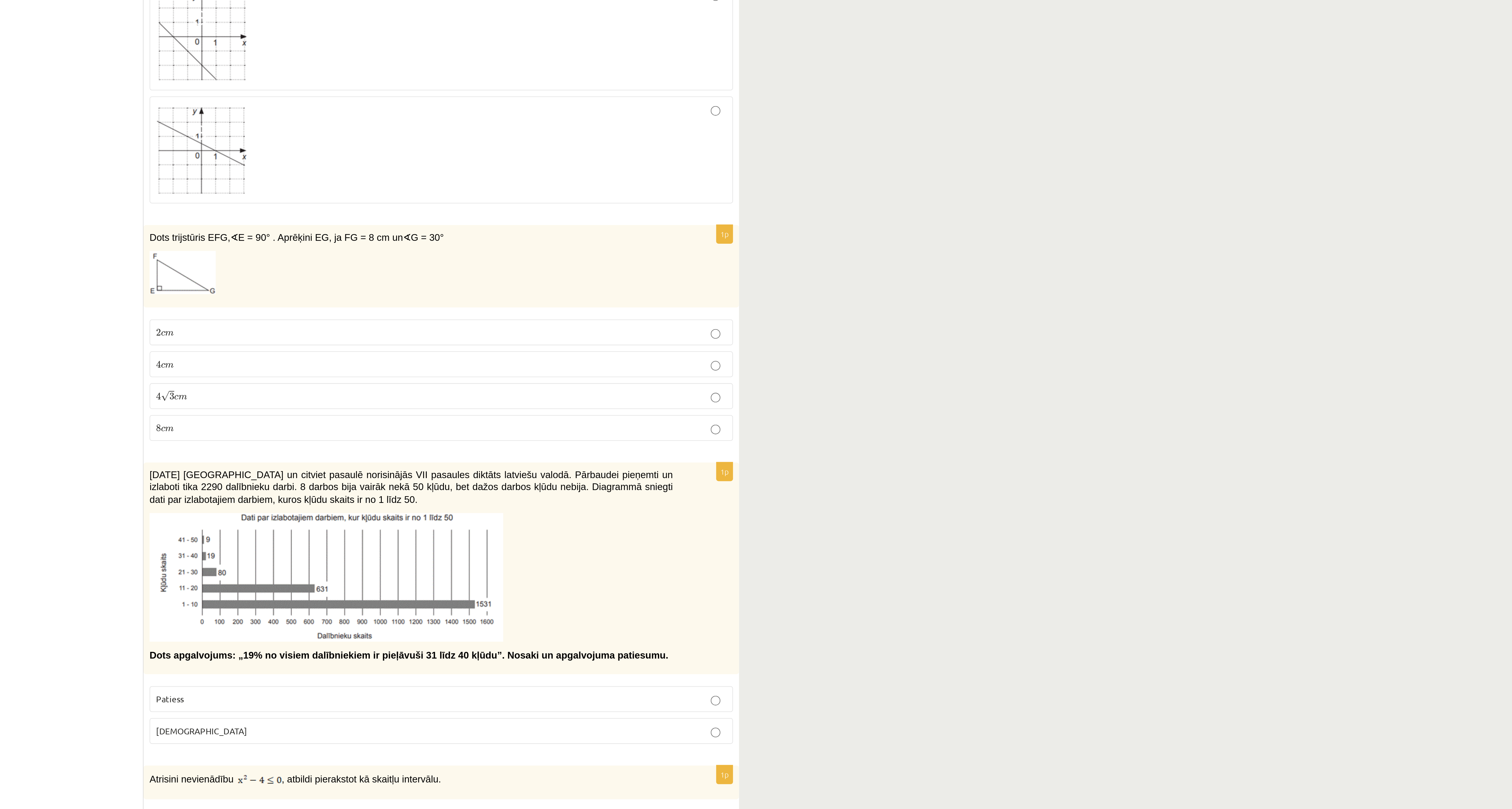
click at [276, 269] on p "4 c m 4 c m" at bounding box center [328, 408] width 276 height 6
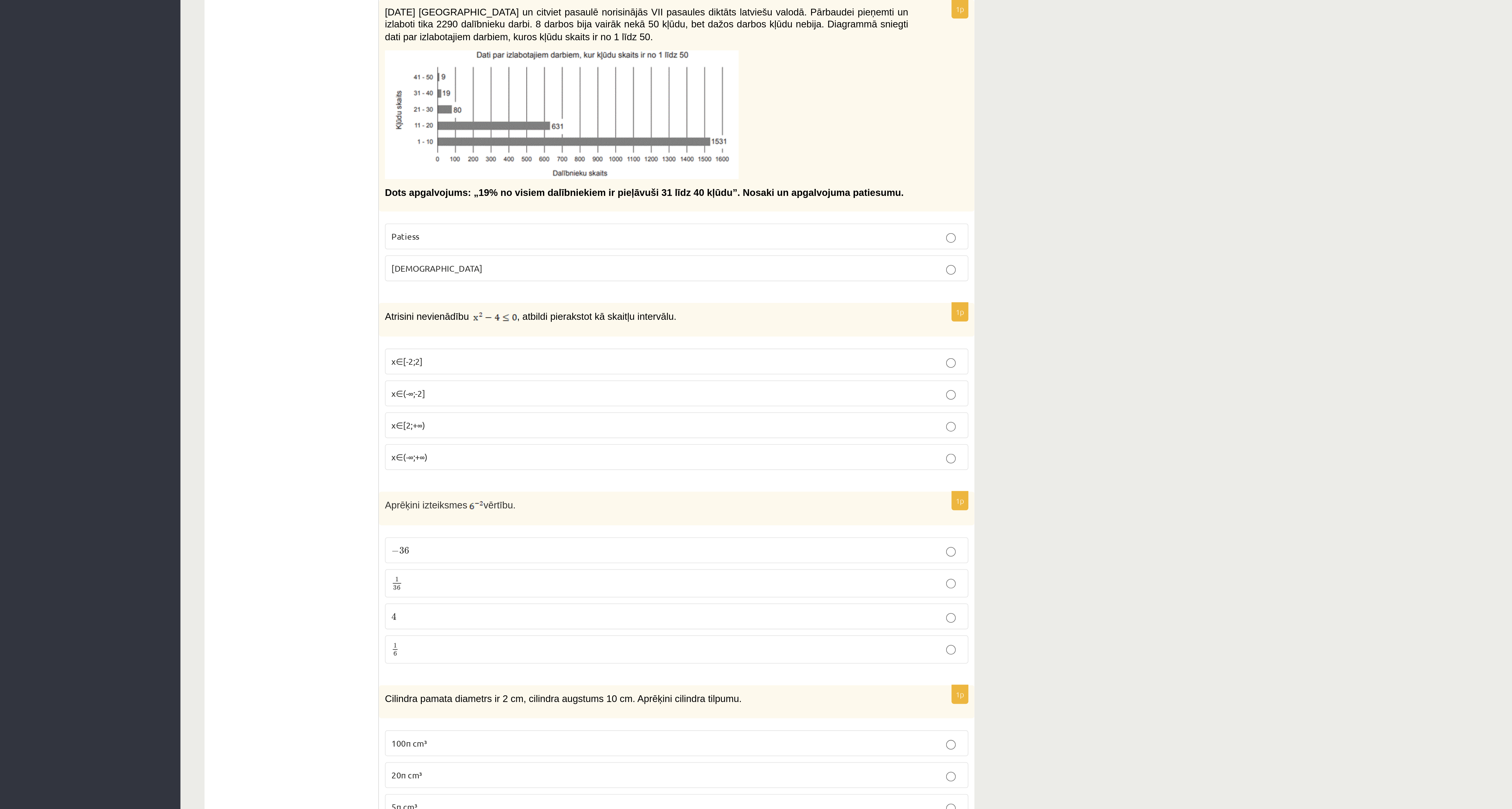
scroll to position [59, 0]
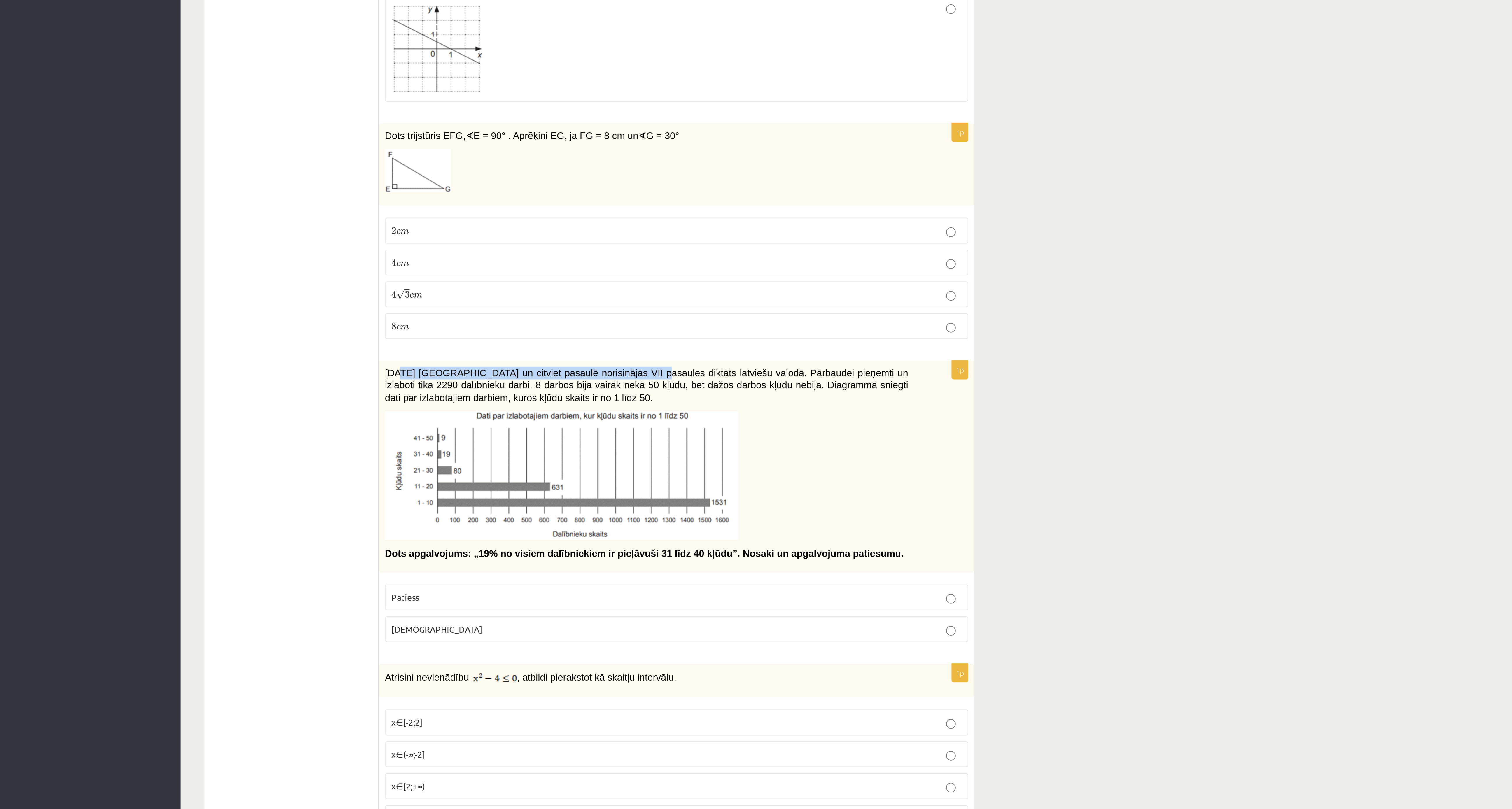
drag, startPoint x: 193, startPoint y: 426, endPoint x: 315, endPoint y: 425, distance: 122.0
click at [315, 269] on span "2021. gada 27. novembrī Latvijā un citviet pasaulē norisinājās VII pasaules dik…" at bounding box center [313, 429] width 254 height 17
drag, startPoint x: 329, startPoint y: 426, endPoint x: 312, endPoint y: 434, distance: 18.8
click at [312, 269] on p "2021. gada 27. novembrī Latvijā un citviet pasaulē norisinājās VII pasaules dik…" at bounding box center [313, 429] width 254 height 18
click at [268, 269] on span "2021. gada 27. novembrī Latvijā un citviet pasaulē norisinājās VII pasaules dik…" at bounding box center [313, 429] width 254 height 17
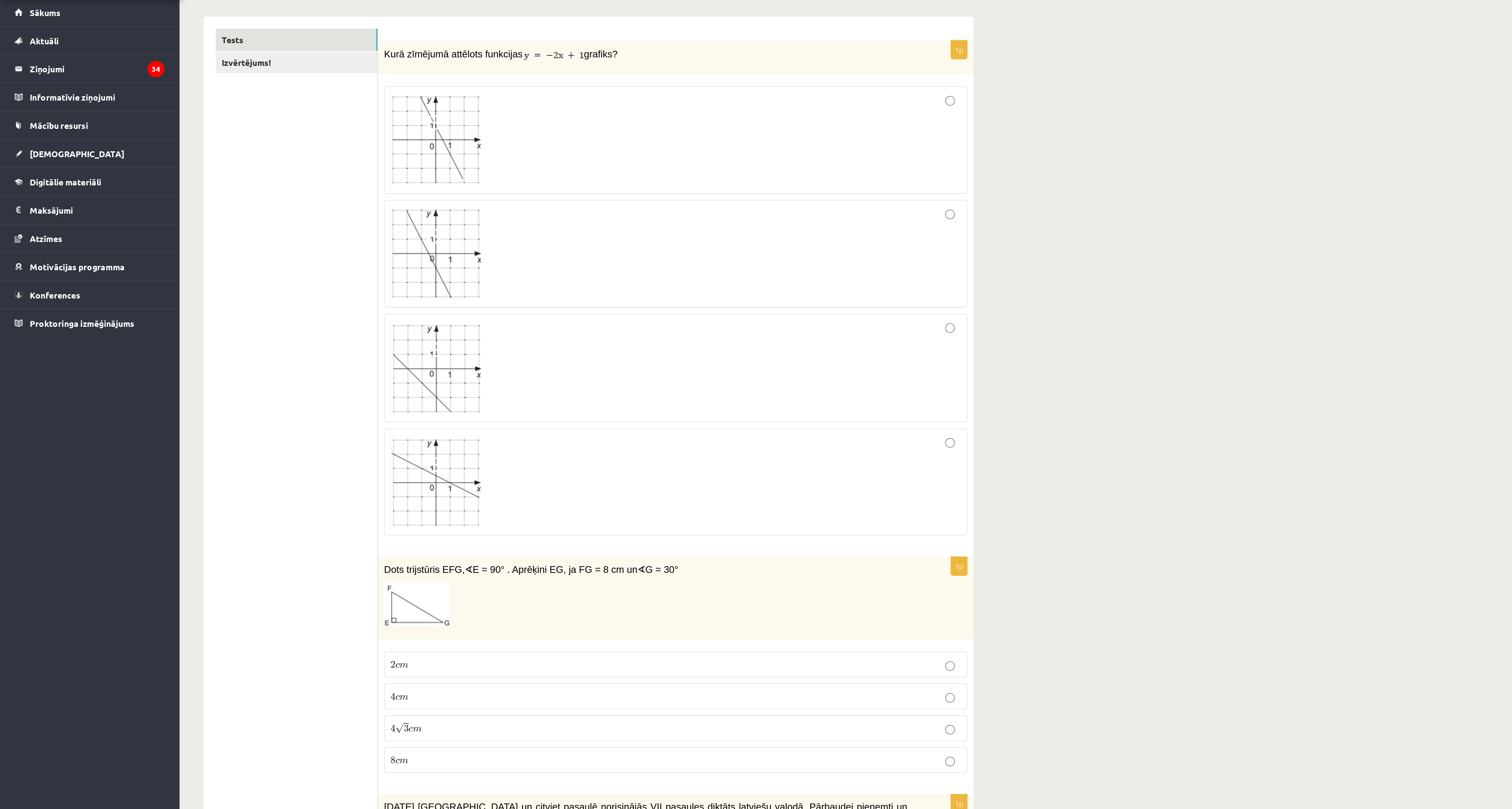
click at [447, 145] on div at bounding box center [328, 155] width 276 height 46
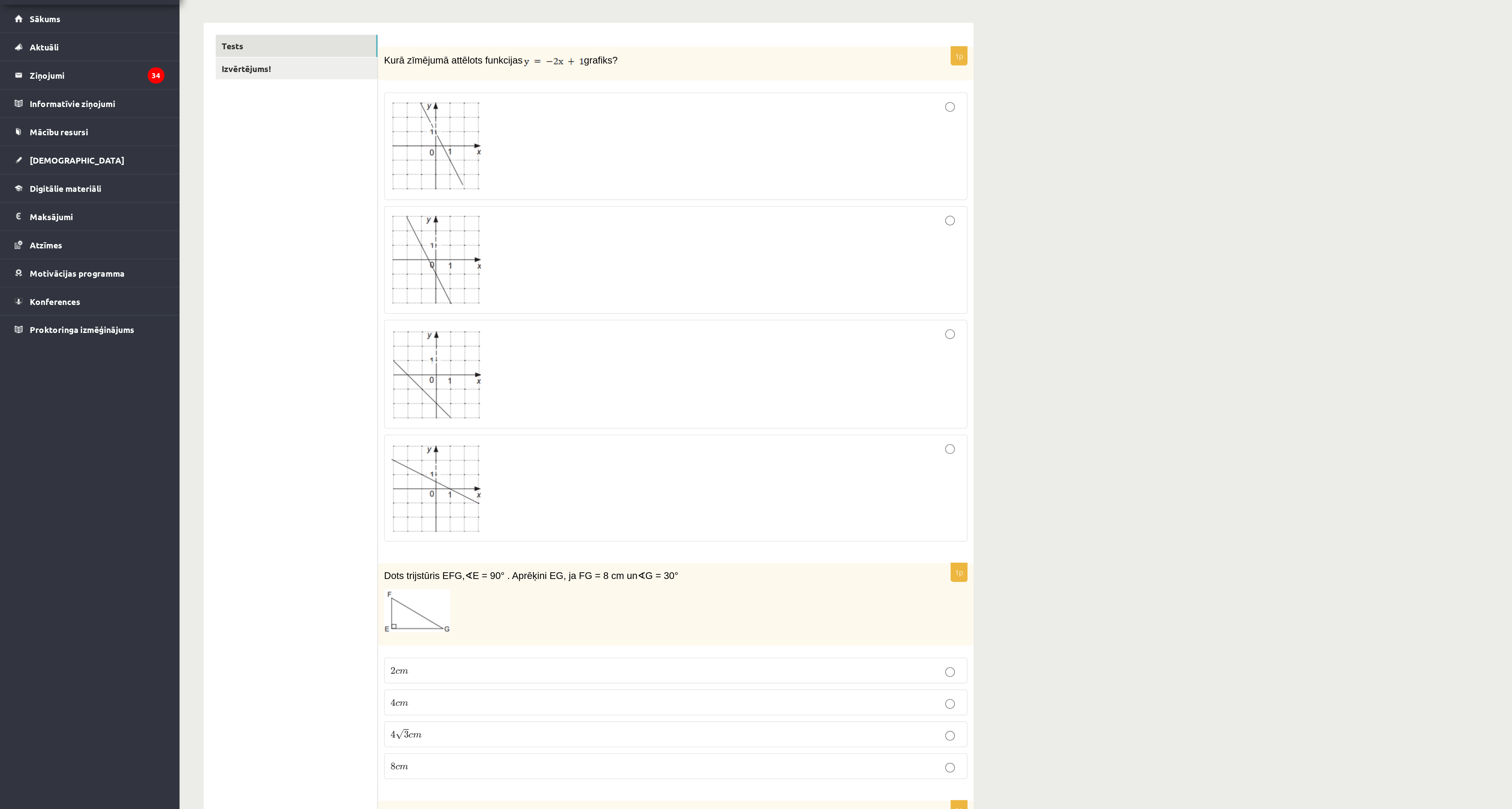
click at [394, 177] on div at bounding box center [328, 155] width 276 height 46
click at [396, 195] on div at bounding box center [328, 210] width 276 height 46
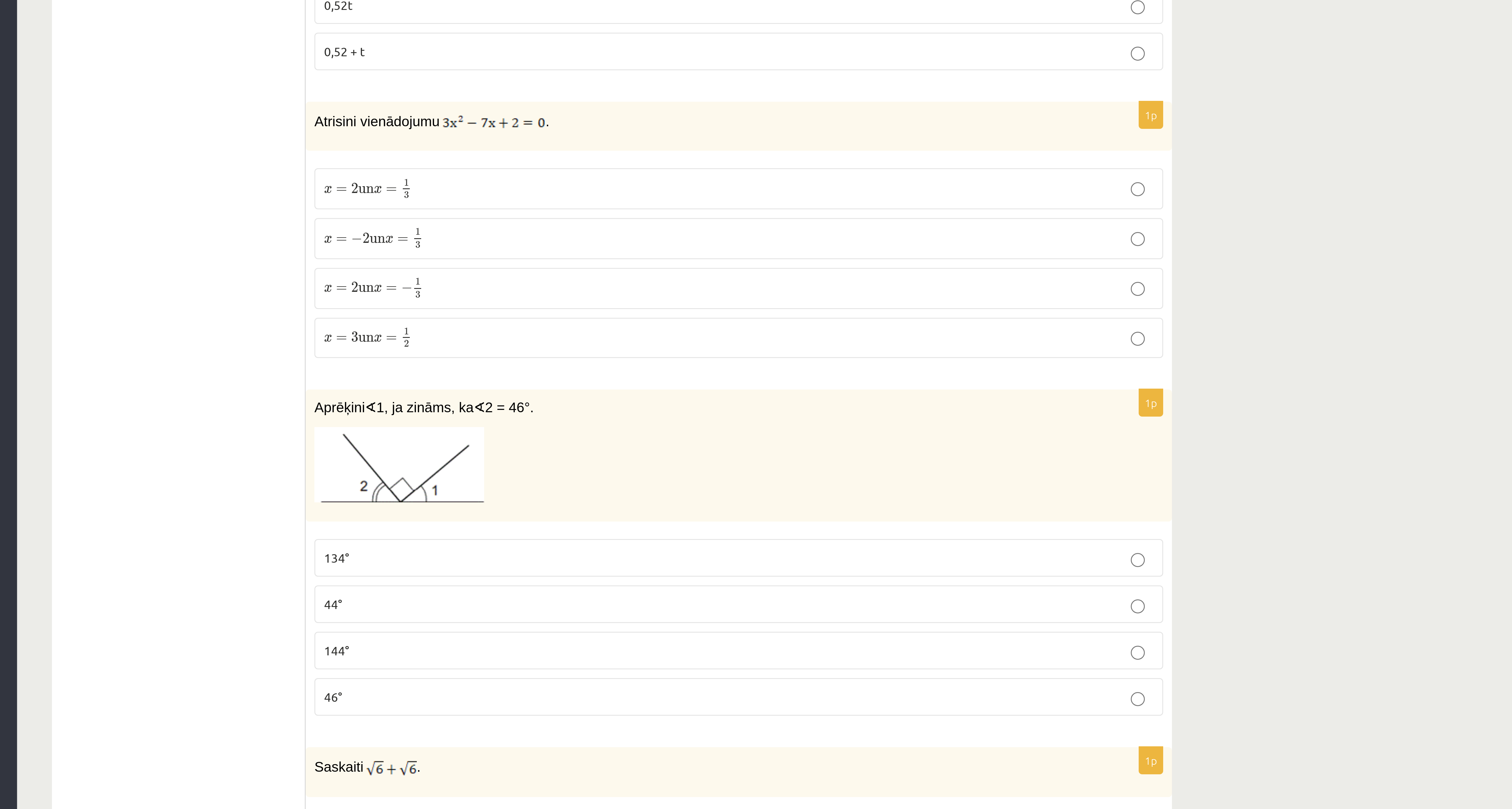
scroll to position [841, 0]
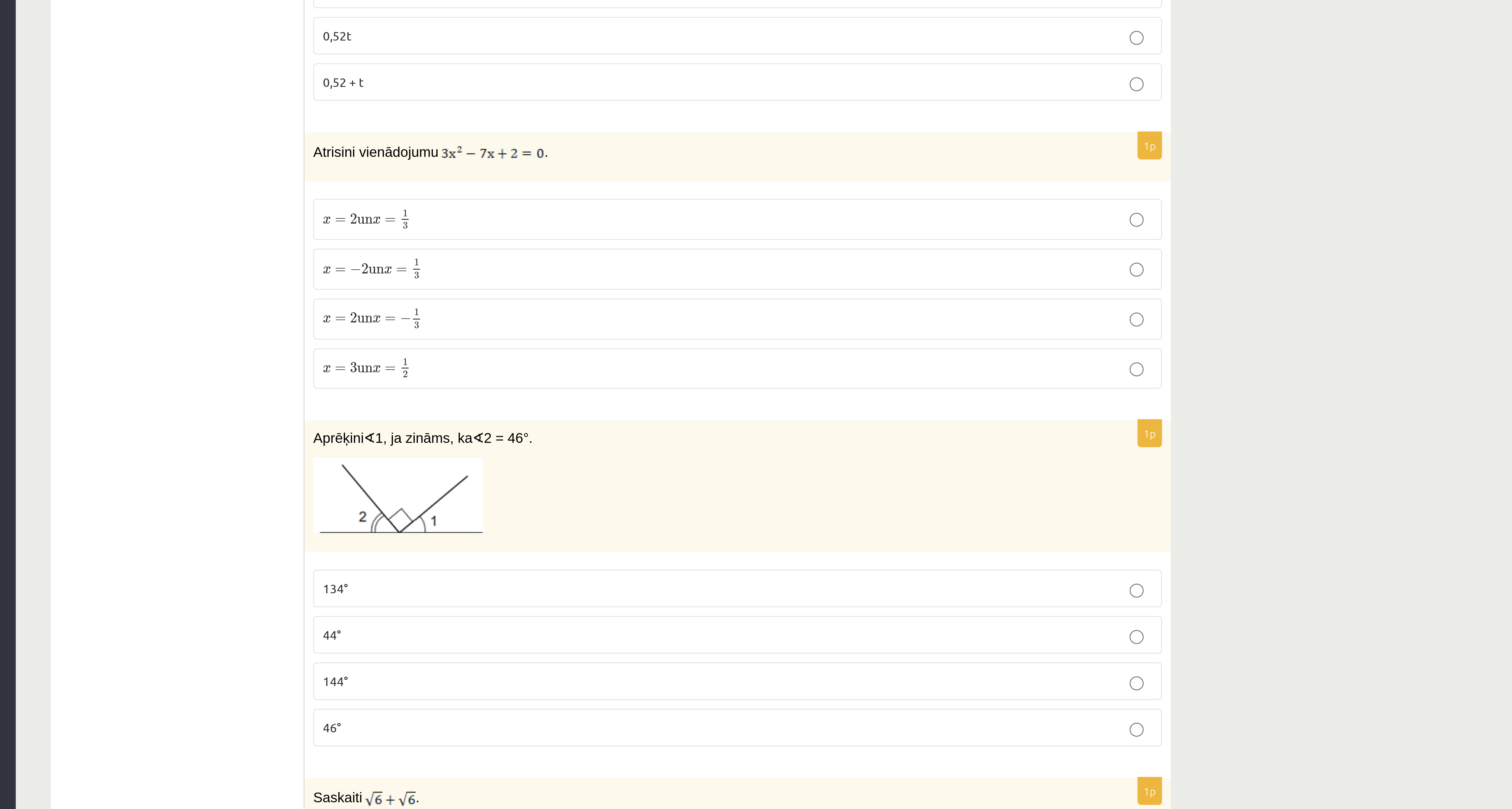
click at [231, 269] on p "x = 2 un x = − 1 3 x = 2 un x = − 1 3" at bounding box center [328, 631] width 276 height 7
click at [234, 269] on p "x = − 2 un x = 1 3 x = − 2 un x = 1 3" at bounding box center [328, 614] width 276 height 7
click at [235, 269] on p "x = 2 un x = 1 3 x = 2 un x = 1 3" at bounding box center [328, 597] width 276 height 7
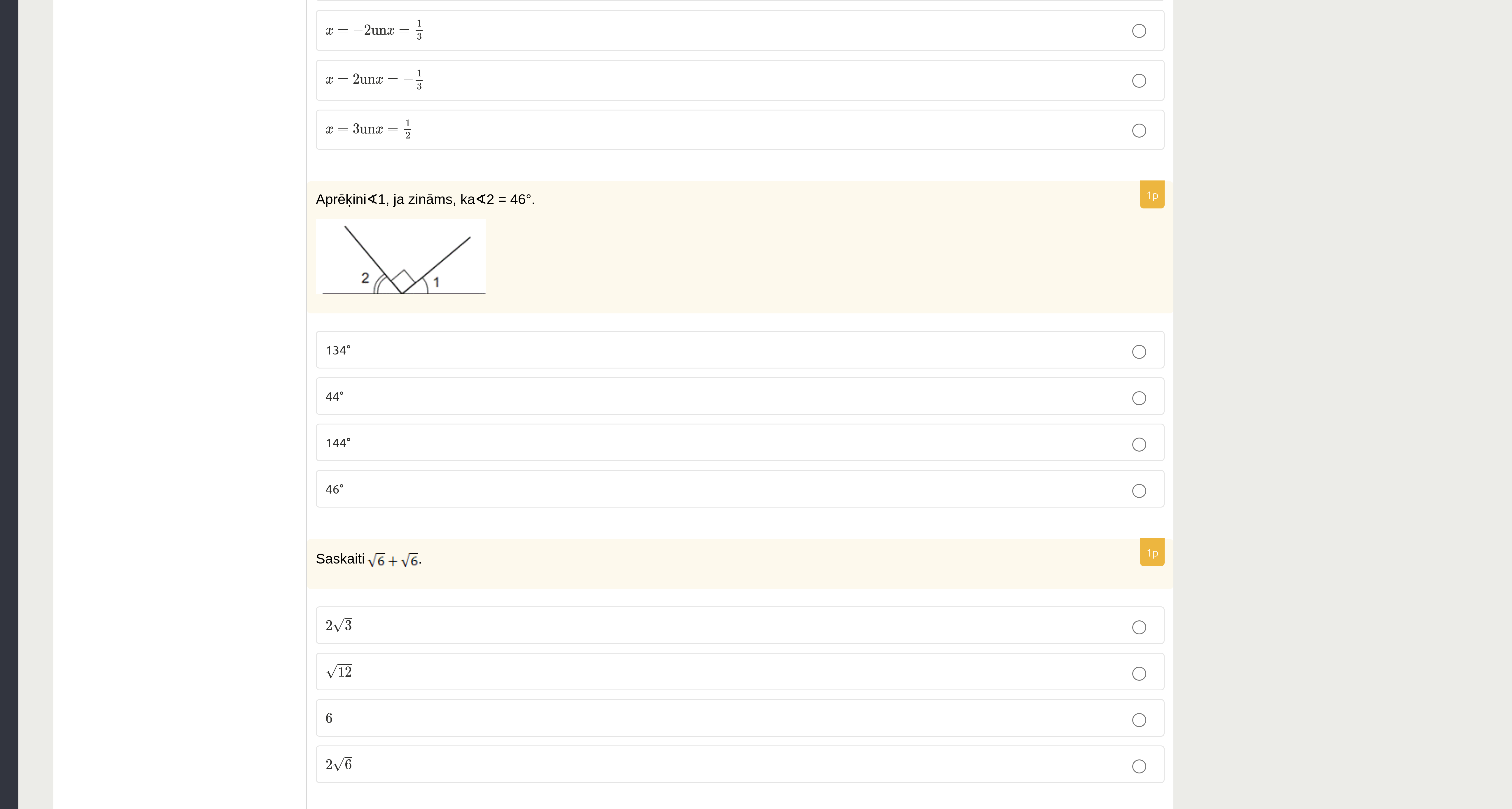
scroll to position [911, 0]
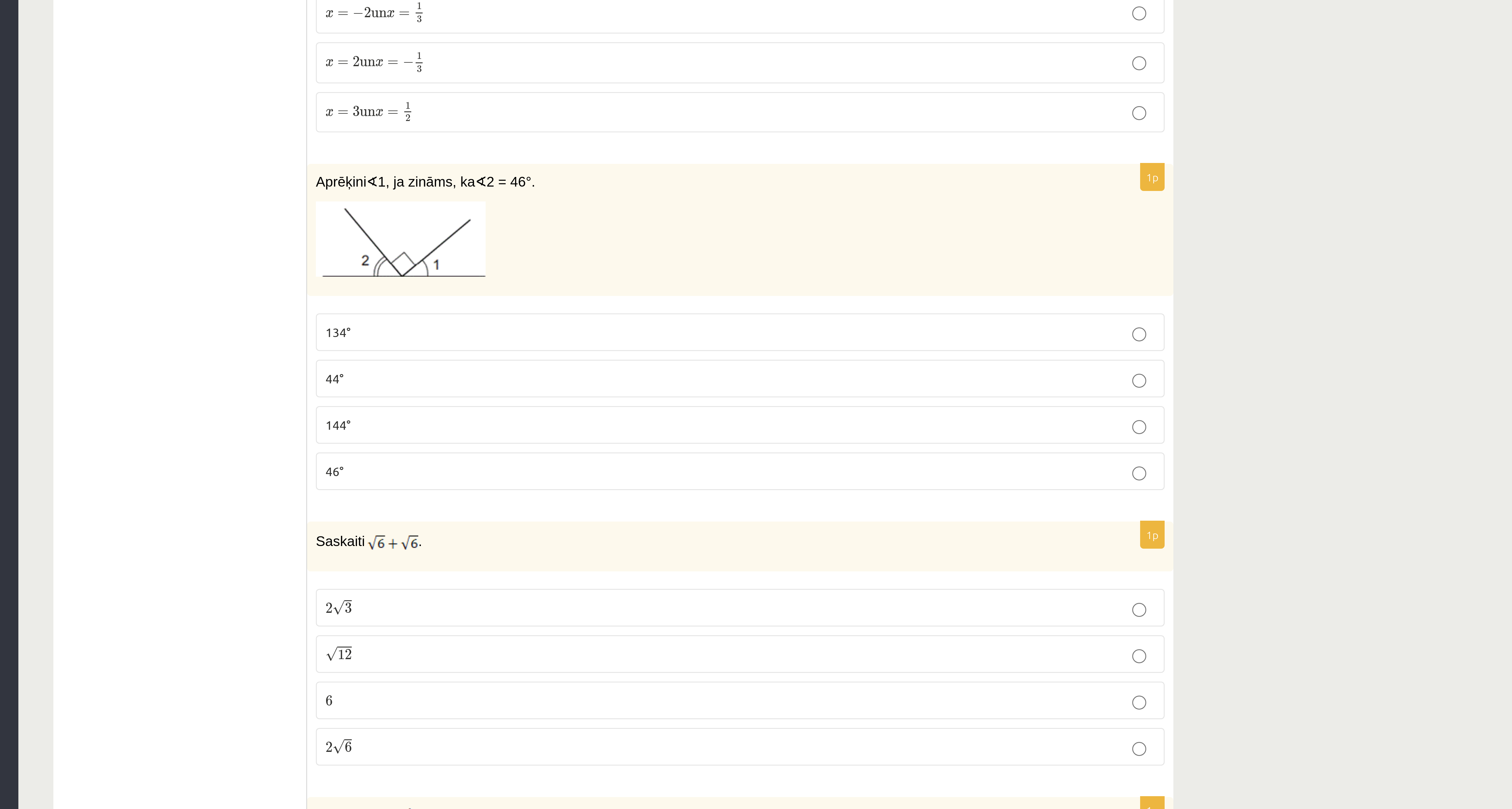
click at [215, 269] on div "Aprēķini ∢ 1, ja zināms, ka ∢ 2 = 46°." at bounding box center [328, 615] width 289 height 44
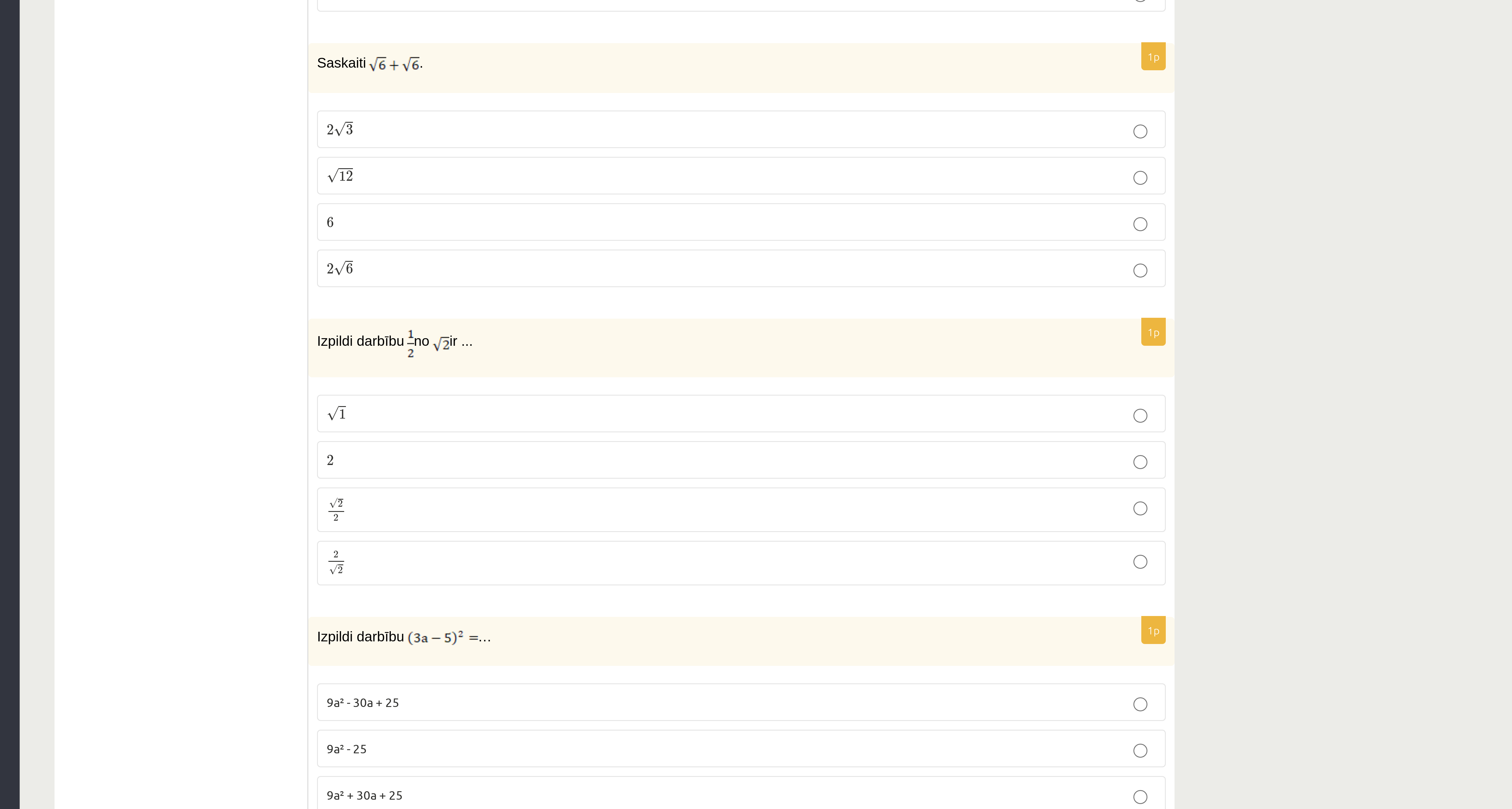
scroll to position [1077, 0]
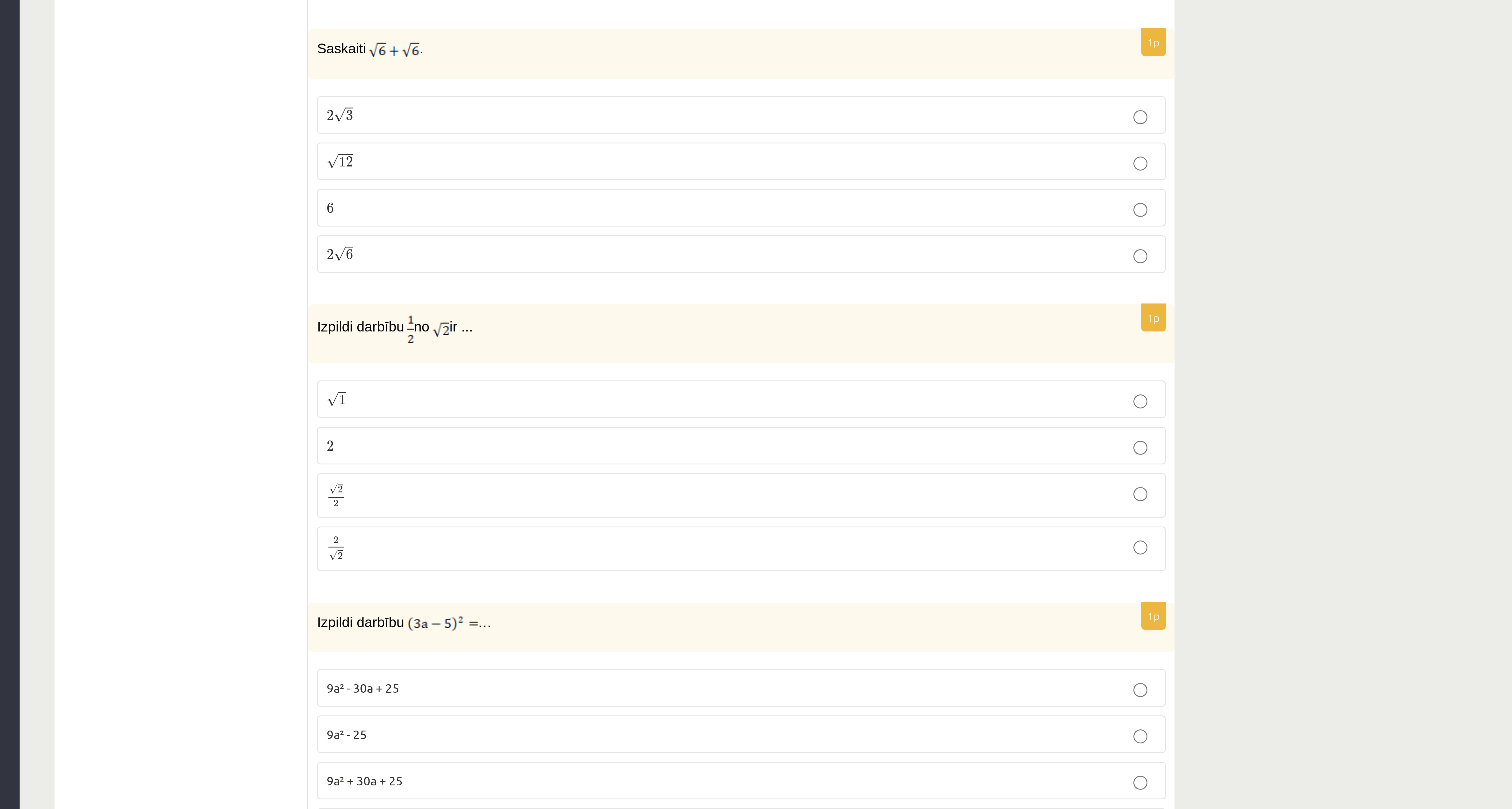
click at [204, 269] on p "√ 1 1" at bounding box center [328, 671] width 276 height 6
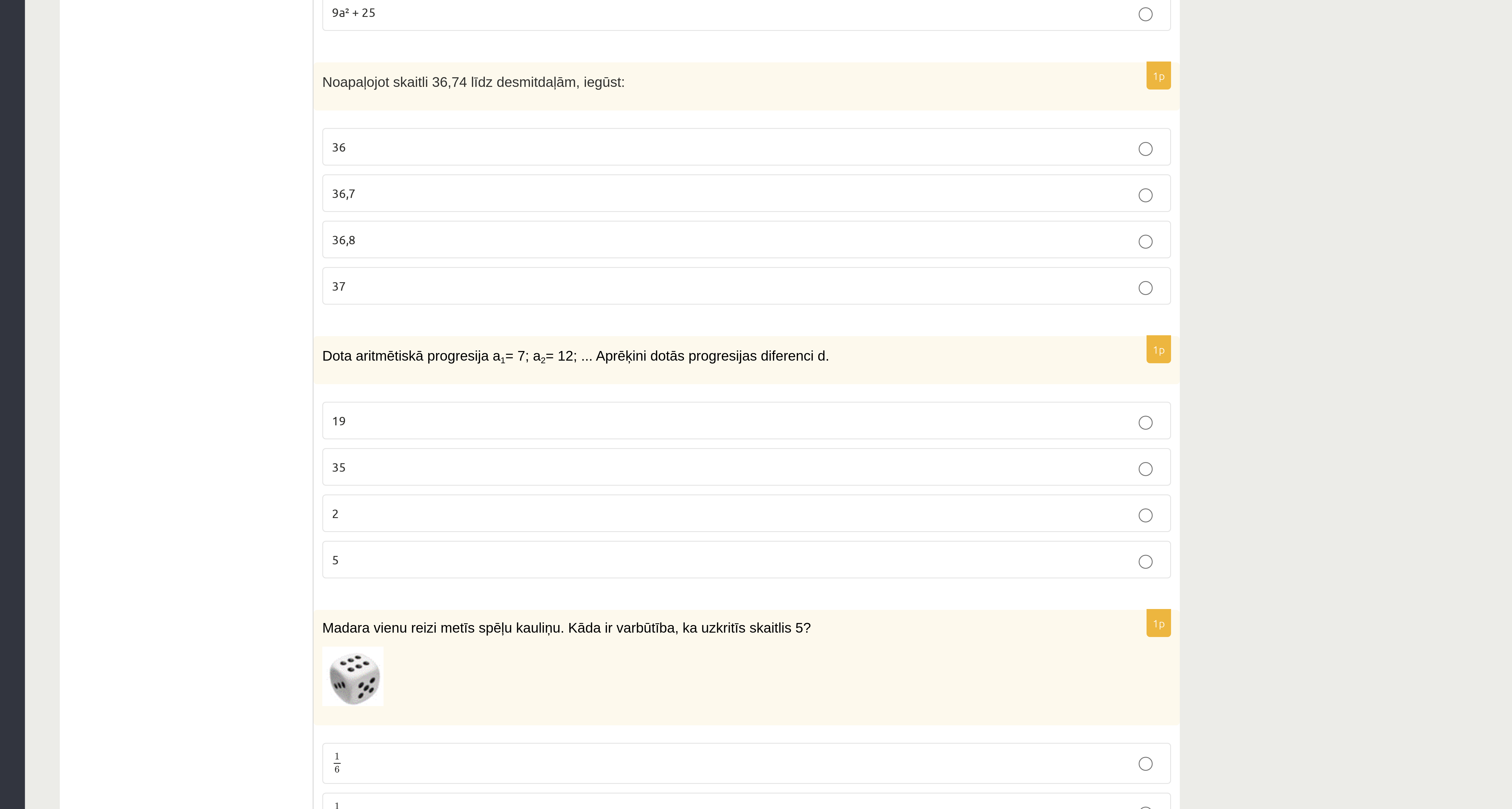
scroll to position [1351, 0]
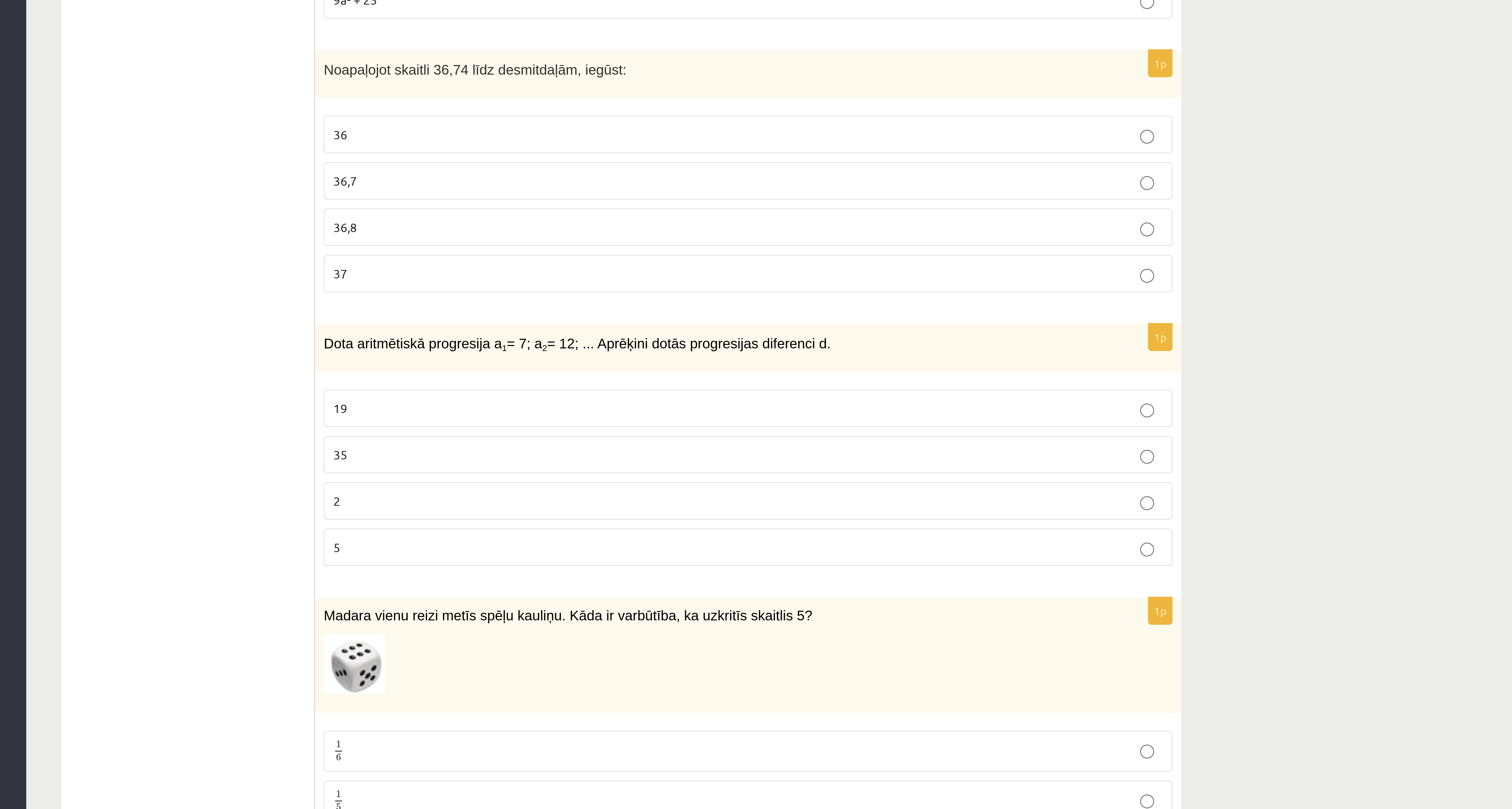
click at [228, 269] on p "5" at bounding box center [328, 722] width 276 height 6
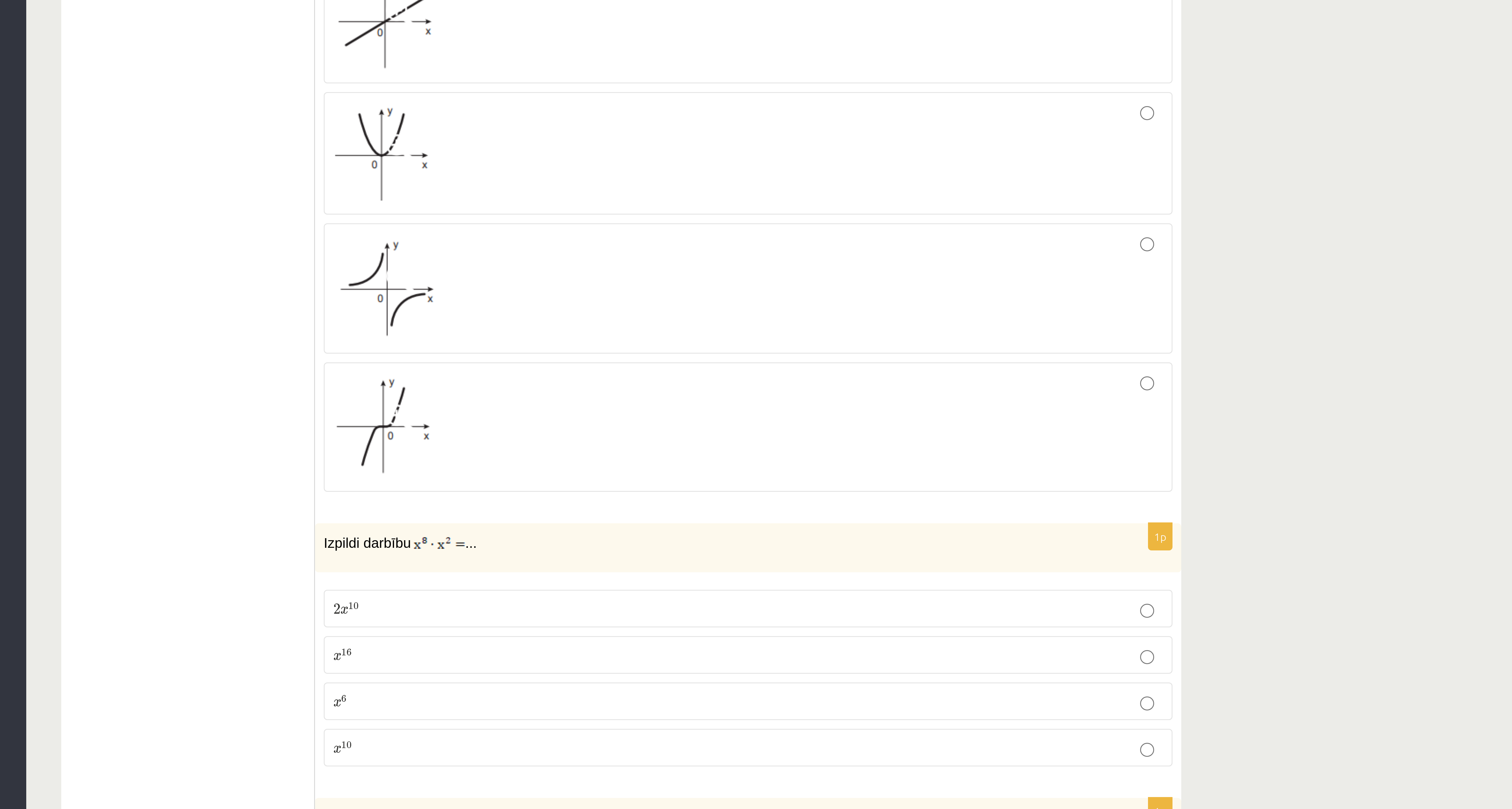
scroll to position [1707, 0]
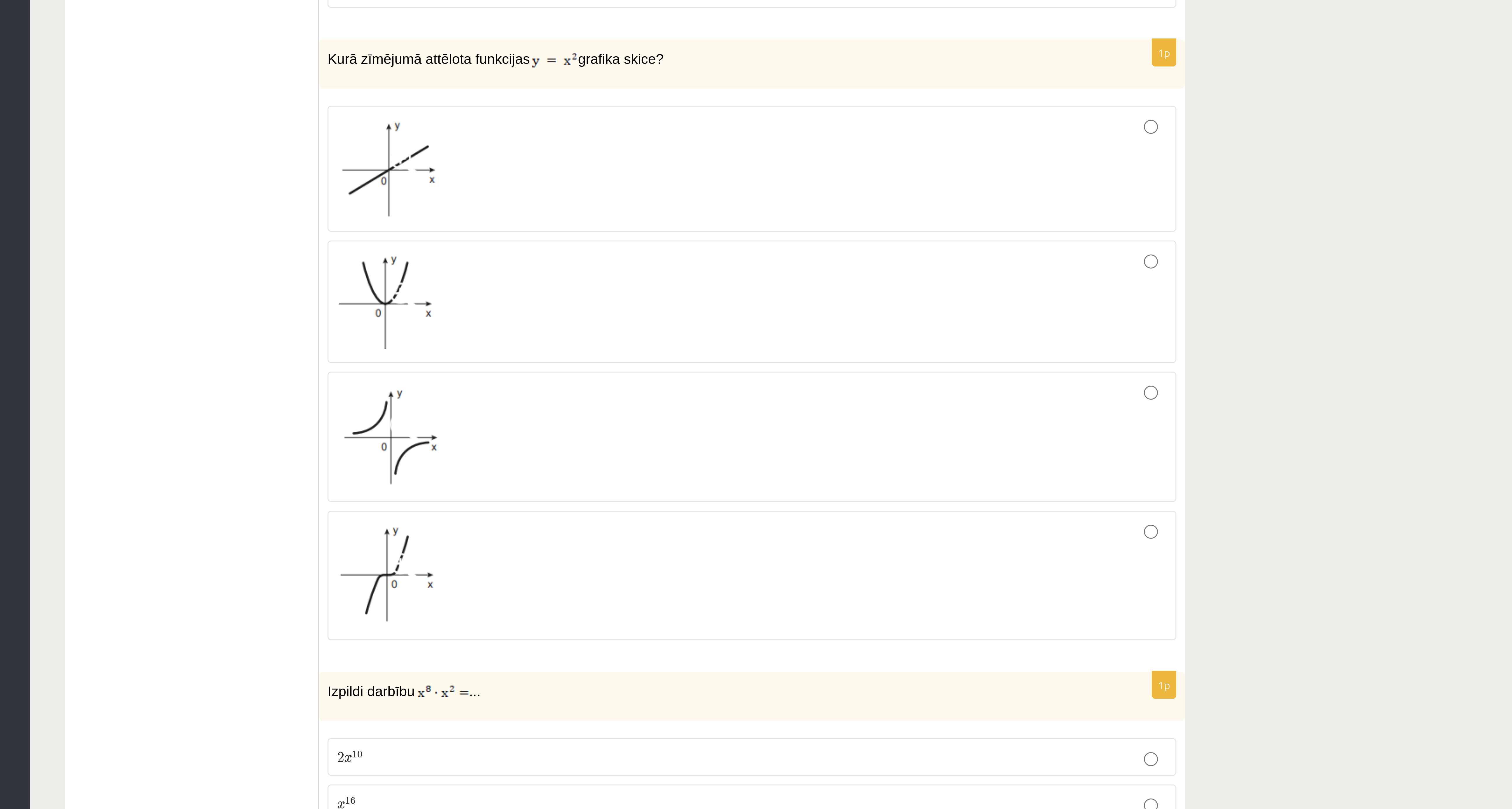
click at [291, 269] on div at bounding box center [328, 588] width 276 height 35
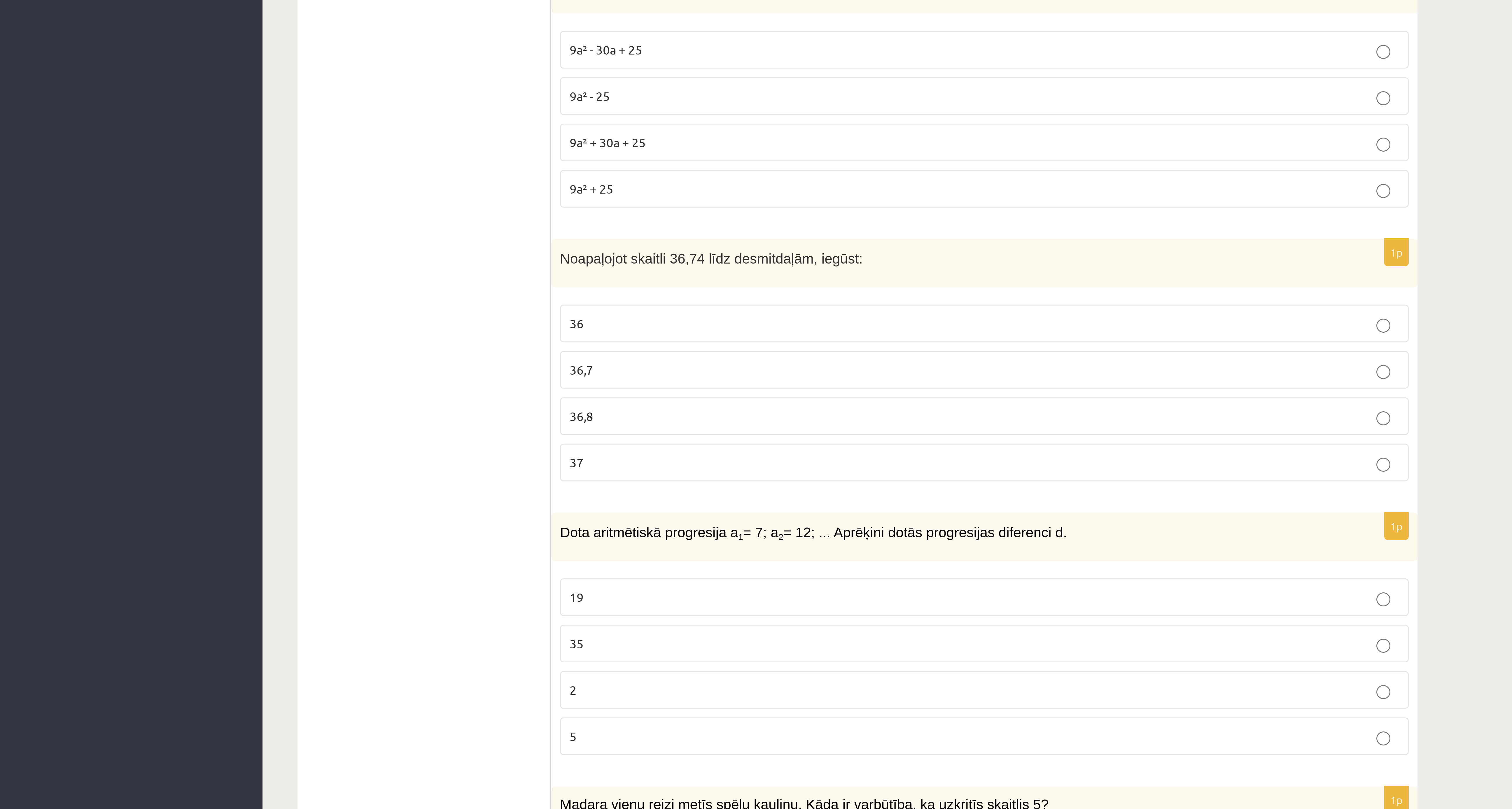
scroll to position [1292, 0]
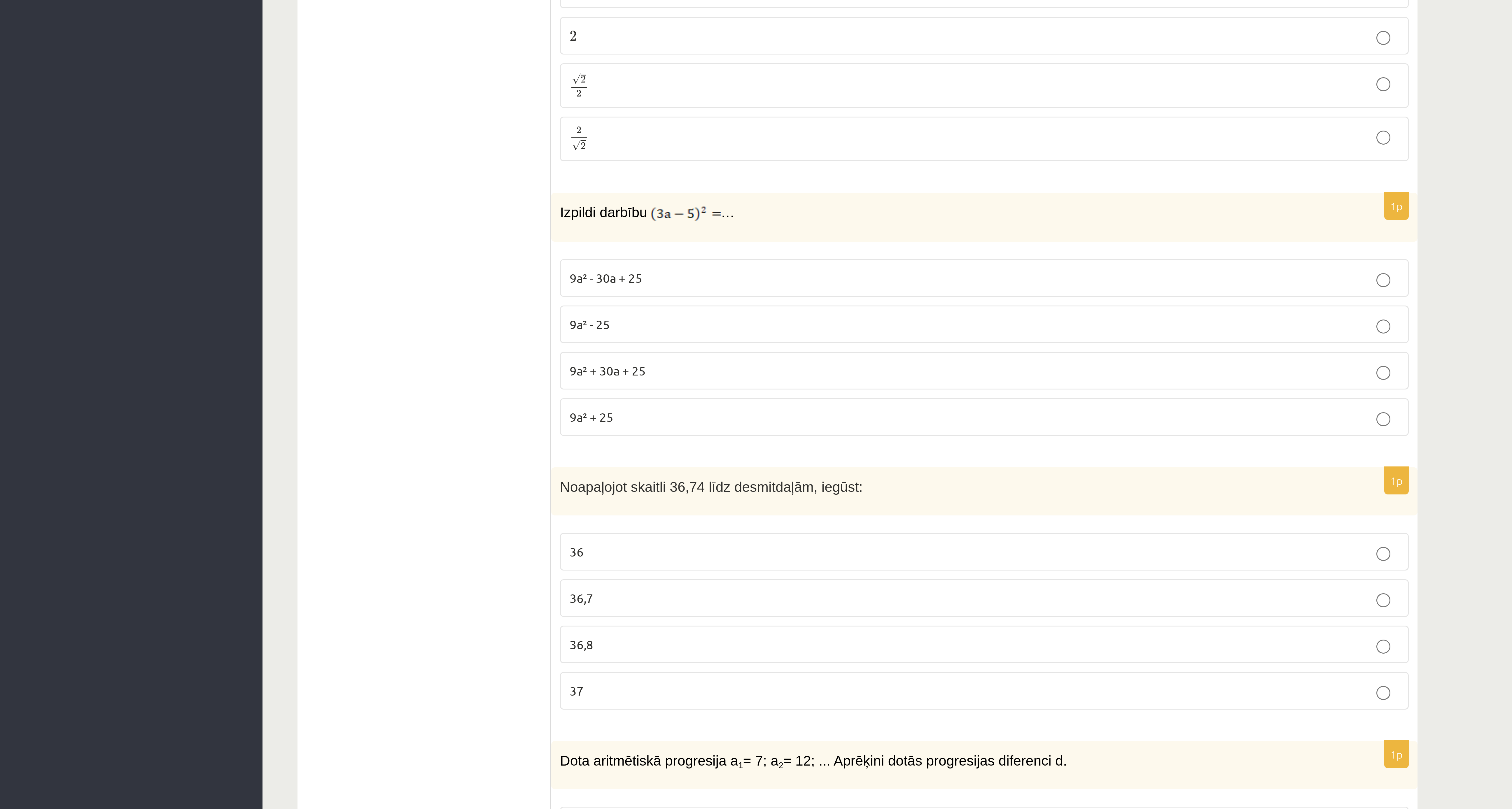
click at [242, 269] on label "9a² + 30a + 25" at bounding box center [328, 583] width 283 height 12
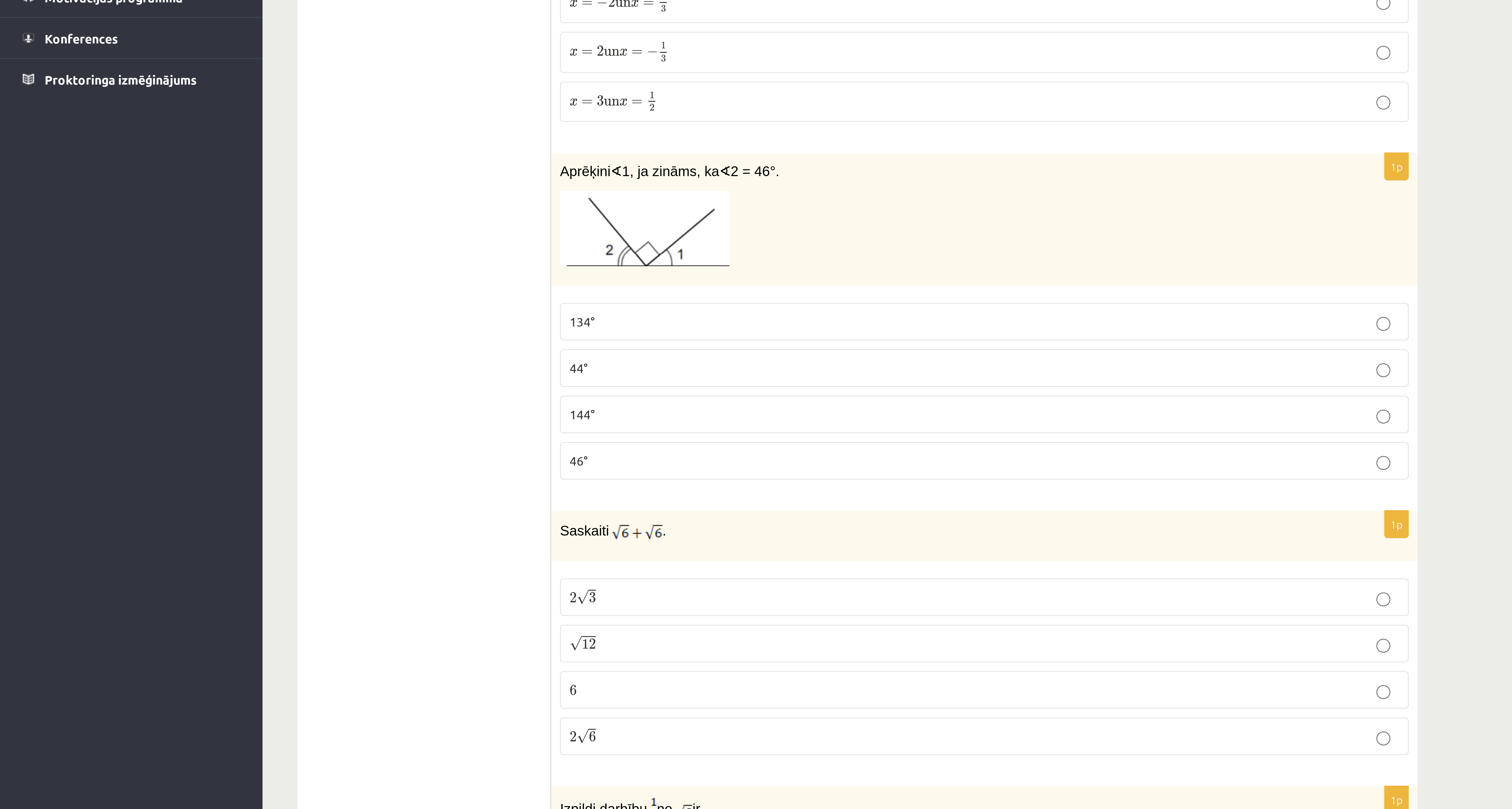
click at [233, 269] on p "144°" at bounding box center [328, 300] width 276 height 6
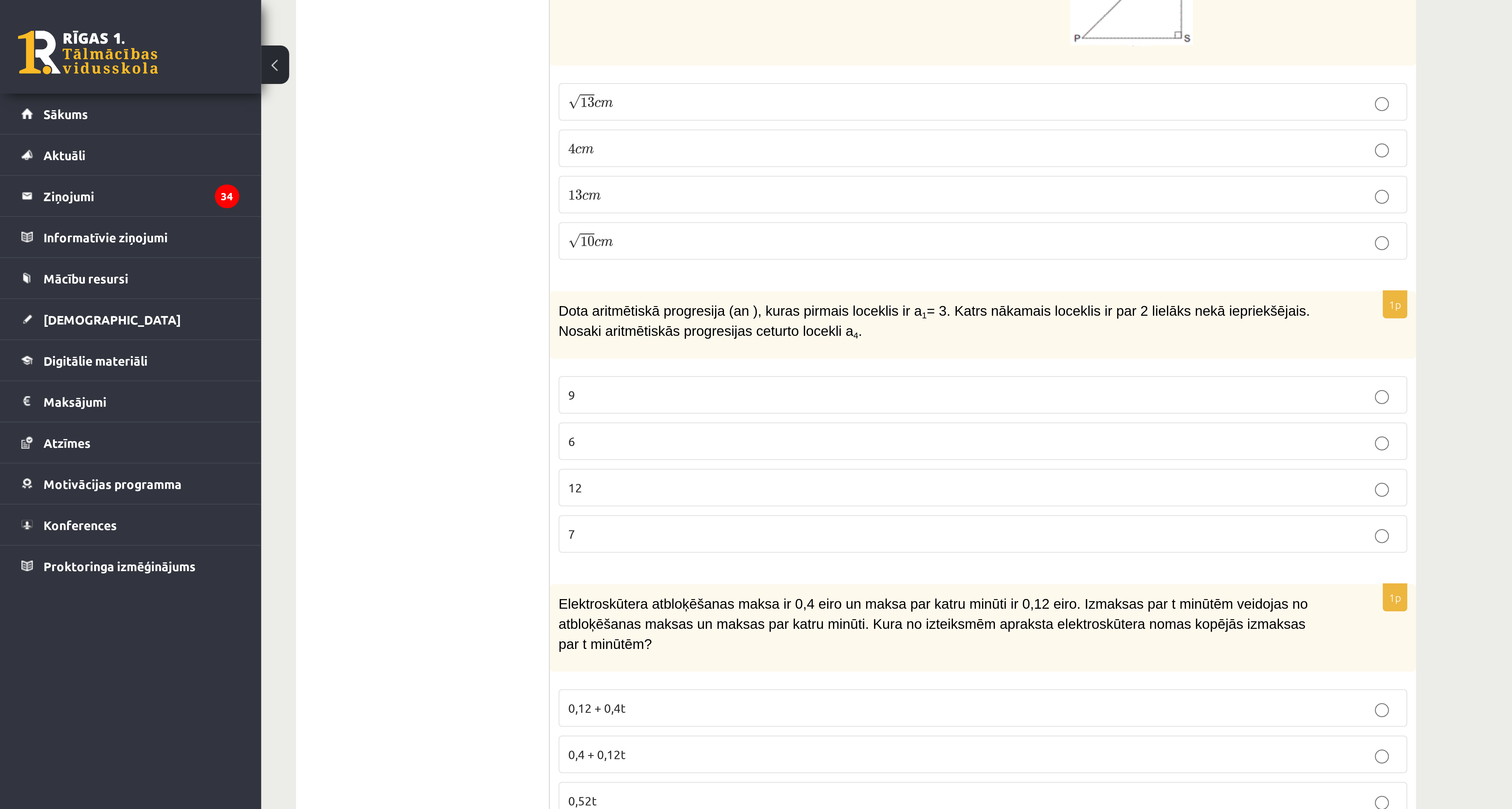
scroll to position [1072, 0]
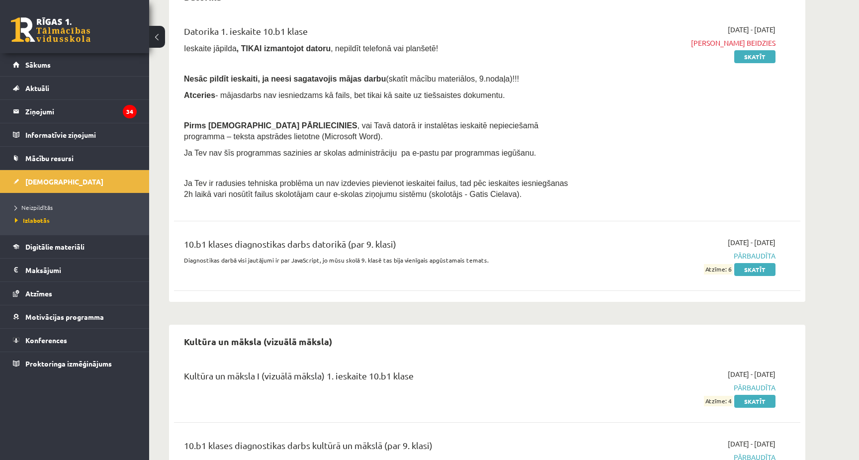
scroll to position [536, 0]
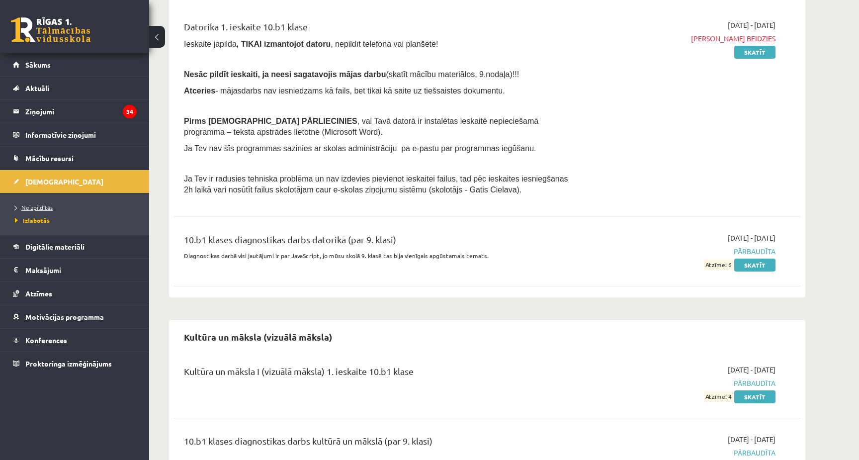
click at [45, 211] on link "Neizpildītās" at bounding box center [77, 207] width 124 height 9
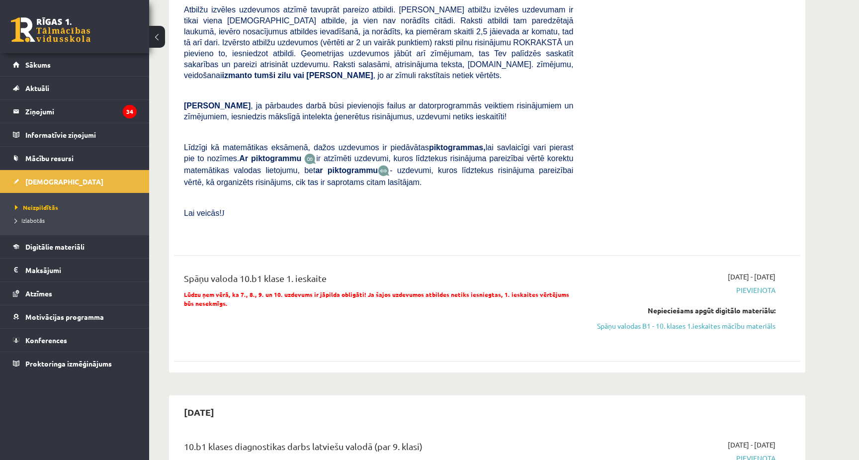
scroll to position [688, 0]
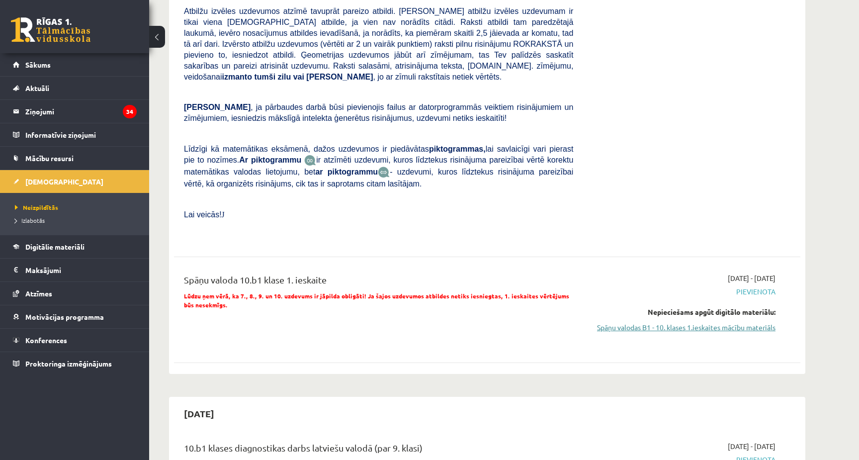
click at [679, 329] on link "Spāņu valodas B1 - 10. klases 1.ieskaites mācību materiāls" at bounding box center [681, 327] width 187 height 10
